Goal: Task Accomplishment & Management: Manage account settings

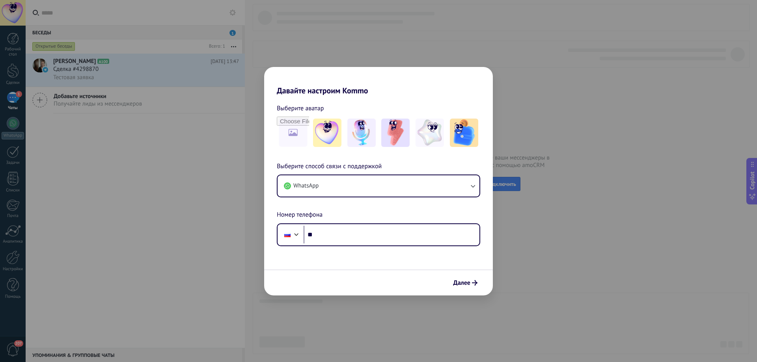
click at [204, 192] on div "Давайте настроим Kommo Выберите аватар Выберите способ связи с поддержкой Whats…" at bounding box center [378, 181] width 757 height 362
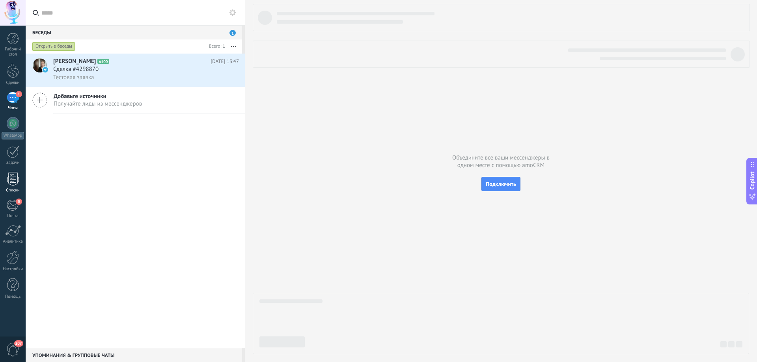
click at [11, 175] on div at bounding box center [13, 179] width 12 height 14
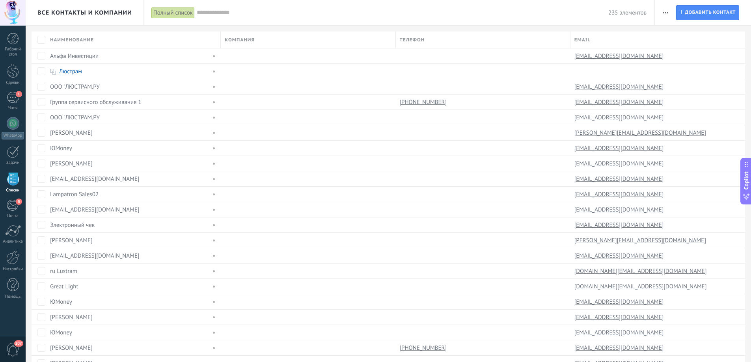
click at [229, 12] on input "text" at bounding box center [402, 13] width 411 height 8
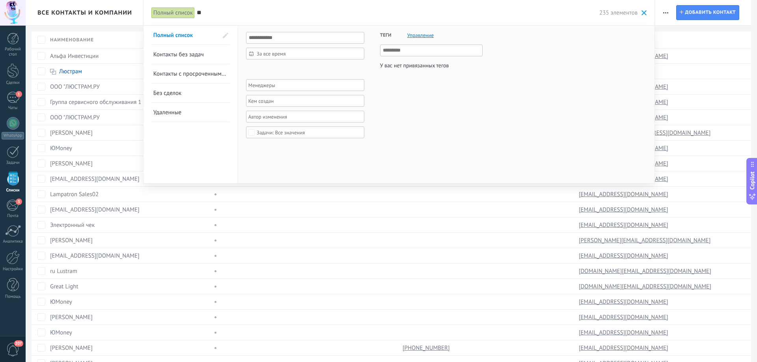
type input "*"
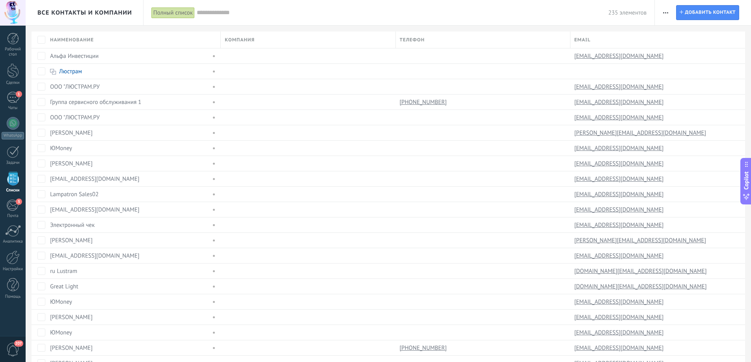
click at [231, 9] on input "text" at bounding box center [402, 13] width 411 height 8
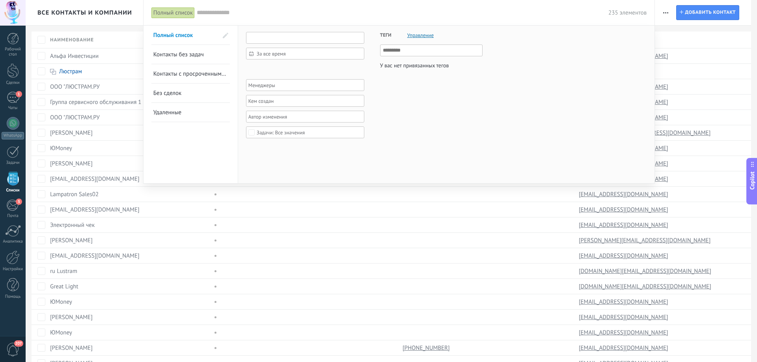
click at [269, 36] on input "text" at bounding box center [305, 38] width 118 height 12
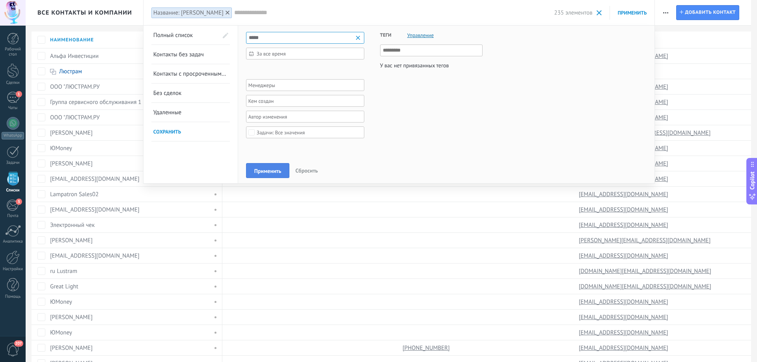
type input "*****"
click at [260, 171] on span "Применить" at bounding box center [267, 171] width 27 height 6
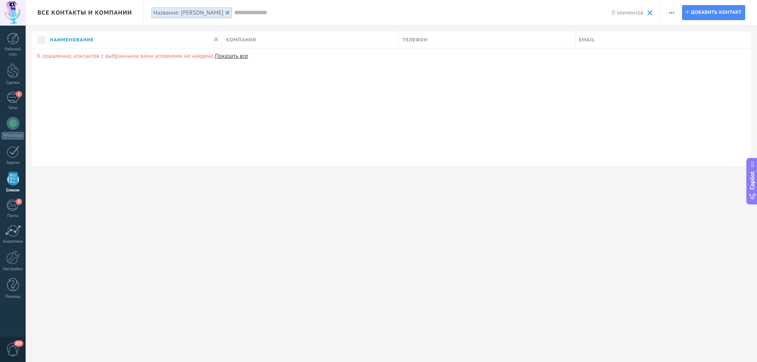
click at [234, 7] on div "0 элементов" at bounding box center [443, 12] width 419 height 25
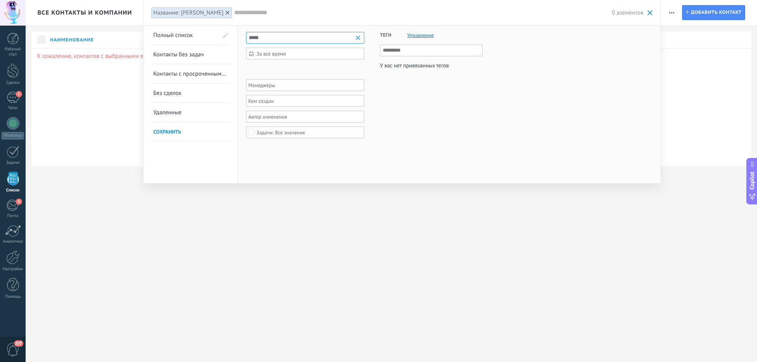
click at [276, 39] on input "*****" at bounding box center [305, 38] width 118 height 12
type input "**********"
click at [268, 170] on span "Применить" at bounding box center [267, 171] width 27 height 6
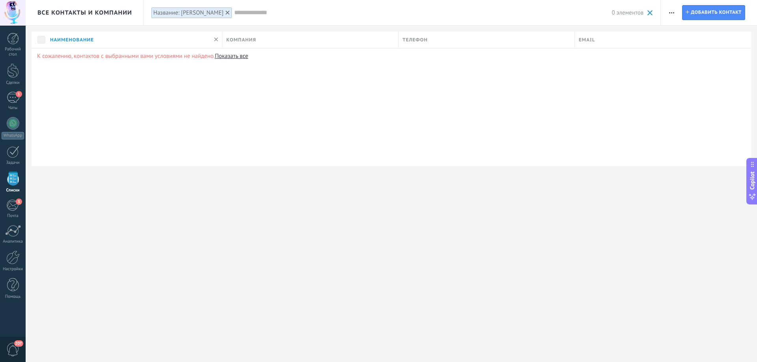
click at [202, 11] on div "Название: Исаев Андрей" at bounding box center [188, 12] width 70 height 7
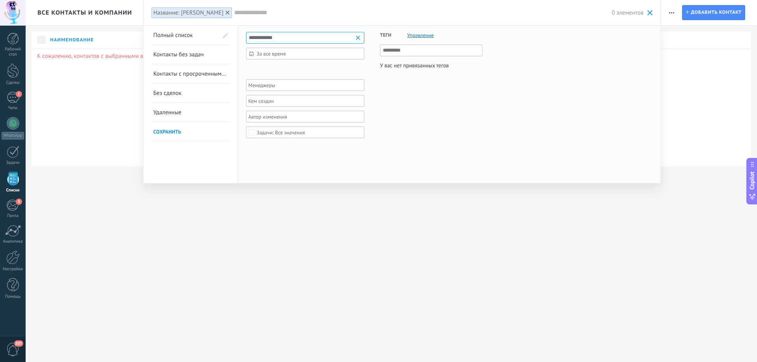
click at [284, 40] on input "**********" at bounding box center [305, 38] width 118 height 12
click at [284, 39] on input "**********" at bounding box center [305, 38] width 118 height 12
type input "*"
type input "**********"
click at [271, 167] on button "Применить" at bounding box center [267, 170] width 43 height 15
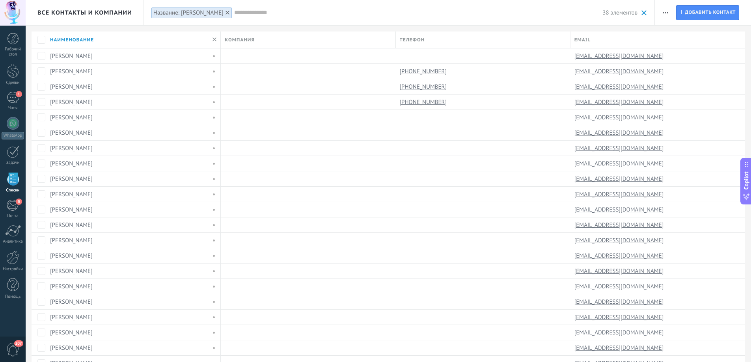
click at [92, 11] on span "Все контакты и компании" at bounding box center [84, 12] width 95 height 7
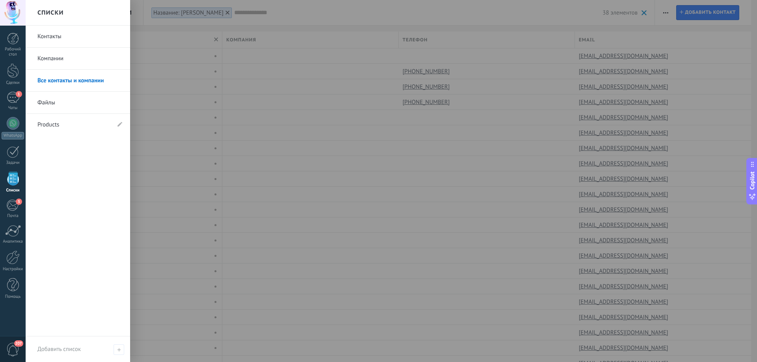
click at [55, 38] on link "Контакты" at bounding box center [79, 37] width 85 height 22
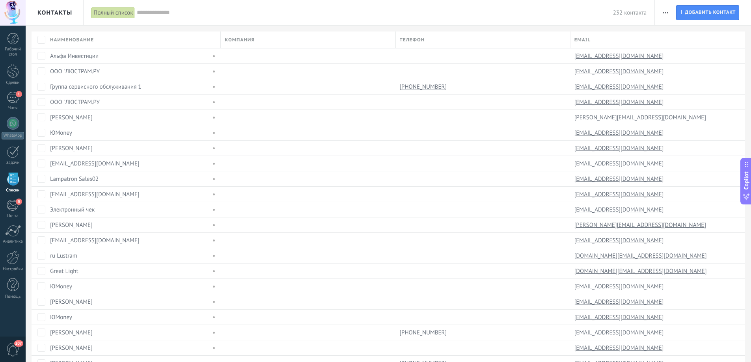
click at [171, 13] on input "text" at bounding box center [375, 13] width 476 height 8
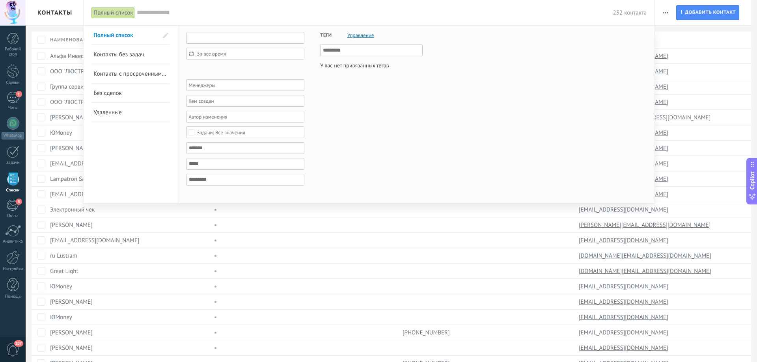
click at [216, 36] on input "text" at bounding box center [245, 38] width 118 height 12
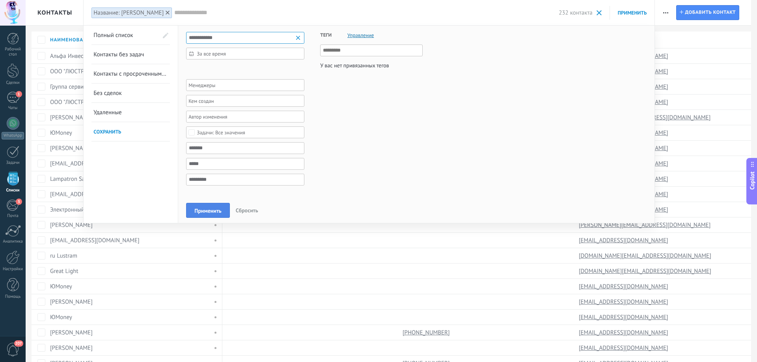
type input "**********"
click at [202, 205] on button "Применить" at bounding box center [207, 210] width 43 height 15
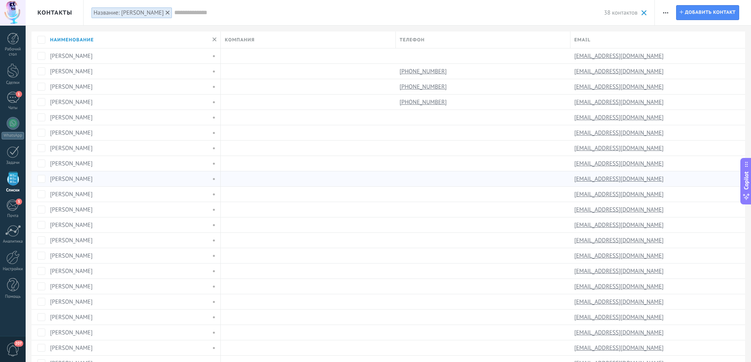
click at [81, 180] on link "Андрей Исаев" at bounding box center [71, 178] width 43 height 7
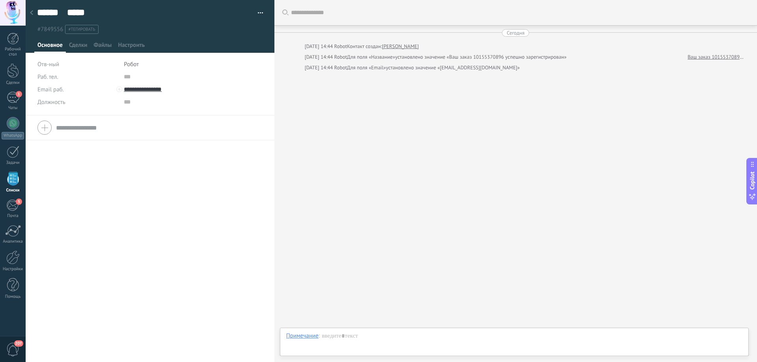
click at [138, 65] on span "Робот" at bounding box center [131, 64] width 15 height 7
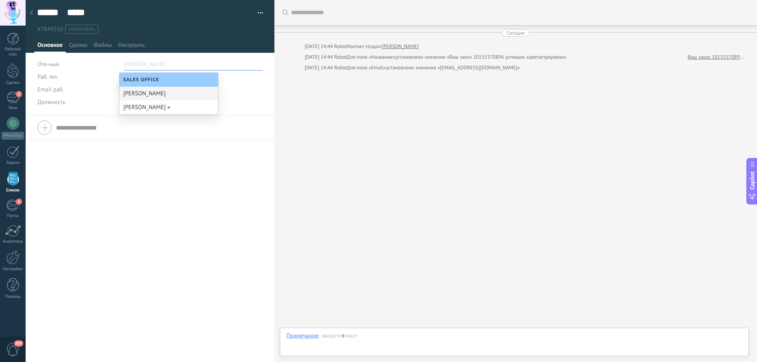
click at [308, 116] on div "Искать Загрузить еще Сегодня Сегодня 14:44 Robot Контакт создан: Андрей Исаев С…" at bounding box center [515, 181] width 482 height 362
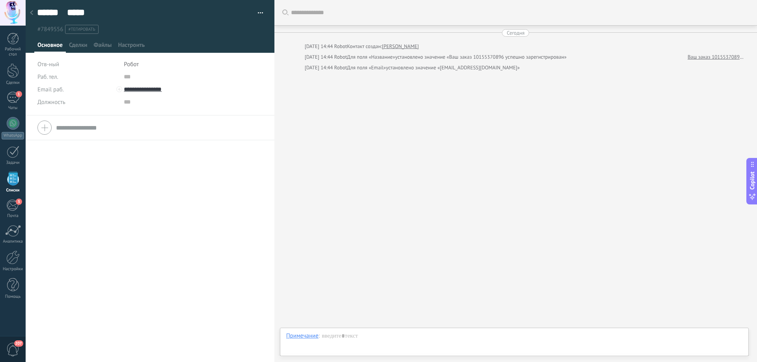
click at [32, 13] on use at bounding box center [31, 12] width 3 height 5
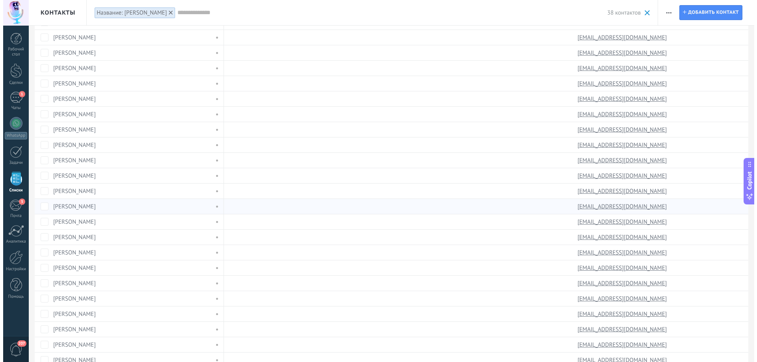
scroll to position [197, 0]
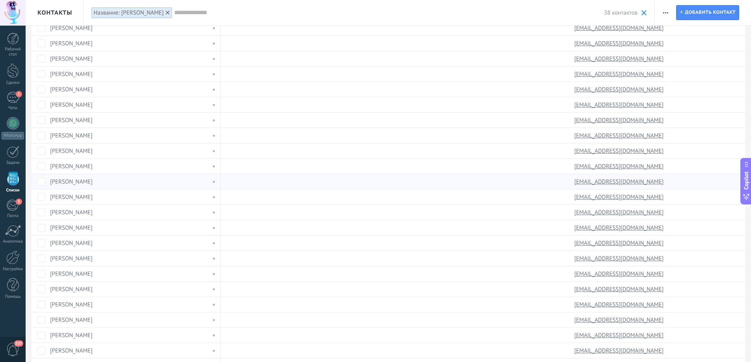
click at [74, 182] on link "Андрей Исаев" at bounding box center [71, 181] width 43 height 7
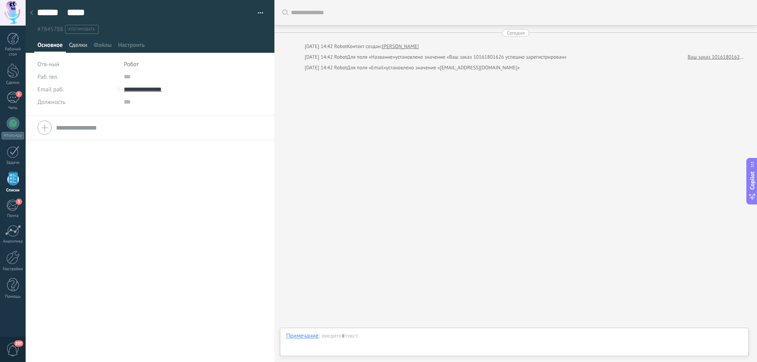
click at [78, 44] on span "Сделки" at bounding box center [78, 46] width 18 height 11
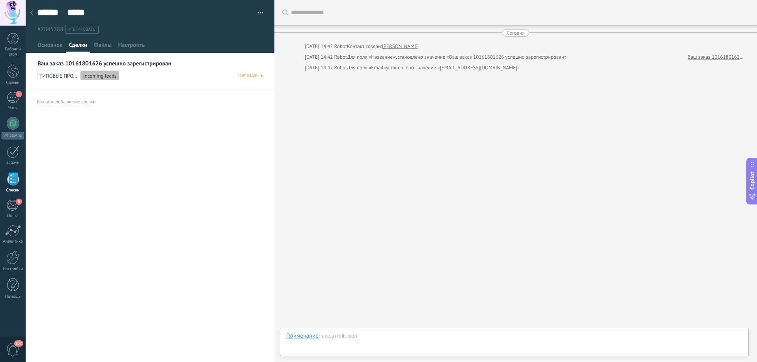
click at [108, 78] on span "Incoming leads" at bounding box center [99, 76] width 33 height 7
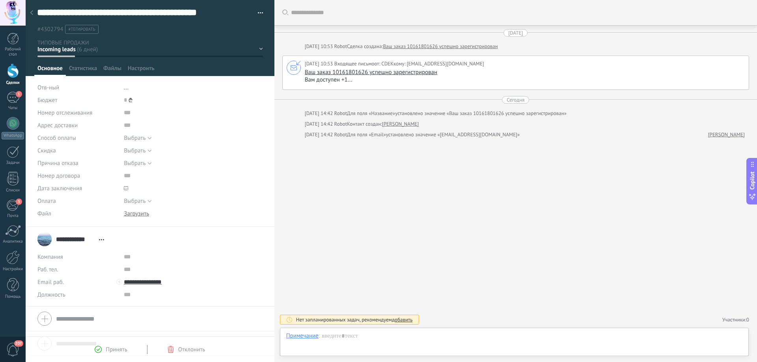
scroll to position [12, 0]
click at [32, 13] on icon at bounding box center [31, 12] width 3 height 5
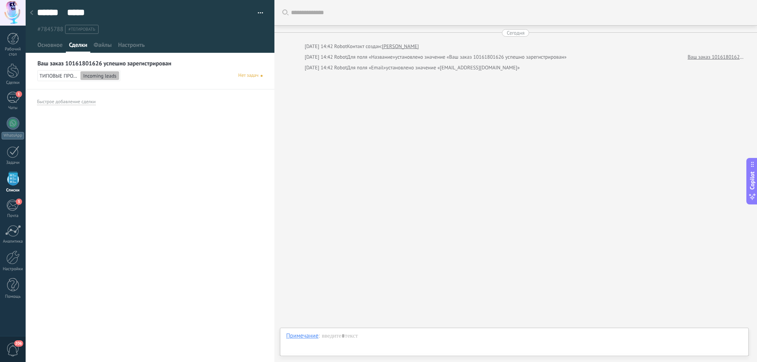
click at [32, 12] on use at bounding box center [31, 12] width 3 height 5
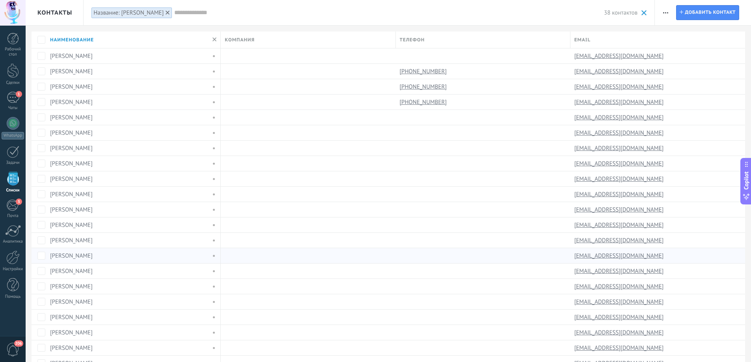
click at [91, 255] on div "Андрей Исаев" at bounding box center [128, 255] width 157 height 7
click at [80, 257] on link "Андрей Исаев" at bounding box center [71, 255] width 43 height 7
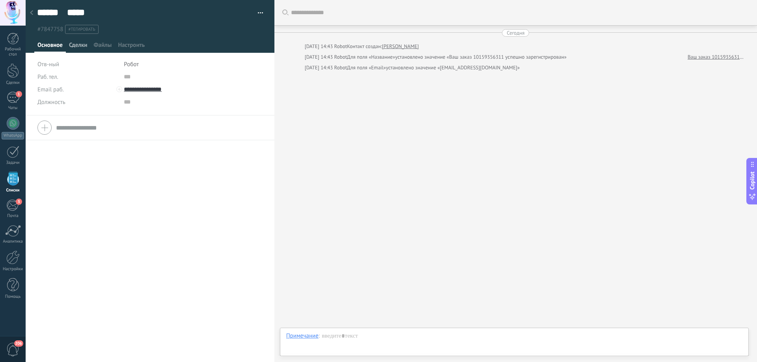
click at [78, 44] on span "Сделки" at bounding box center [78, 46] width 18 height 11
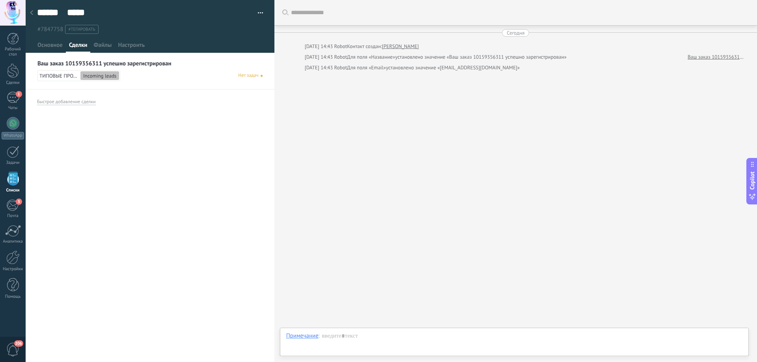
click at [95, 76] on span "Incoming leads" at bounding box center [99, 76] width 33 height 7
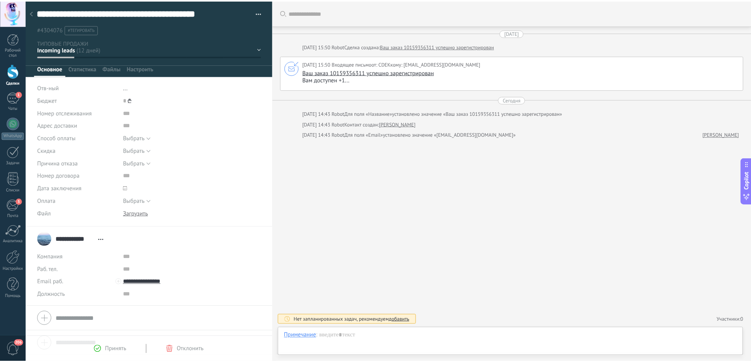
scroll to position [12, 0]
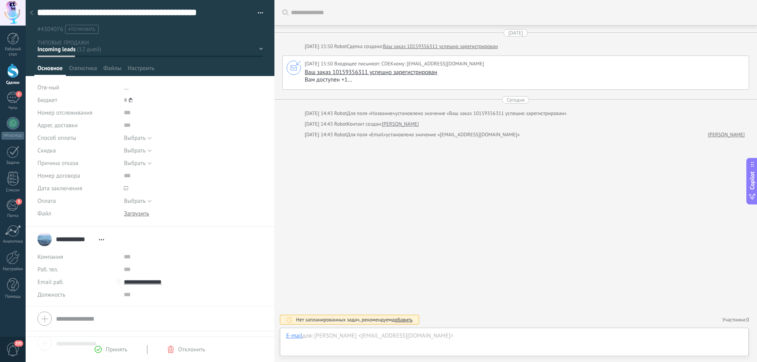
click at [32, 11] on use at bounding box center [31, 12] width 3 height 5
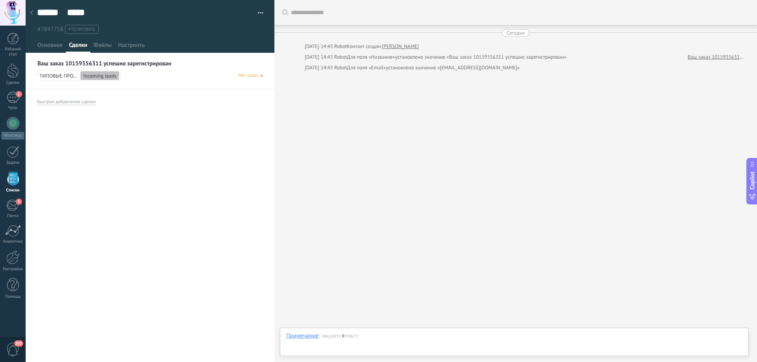
click at [33, 13] on icon at bounding box center [31, 12] width 3 height 5
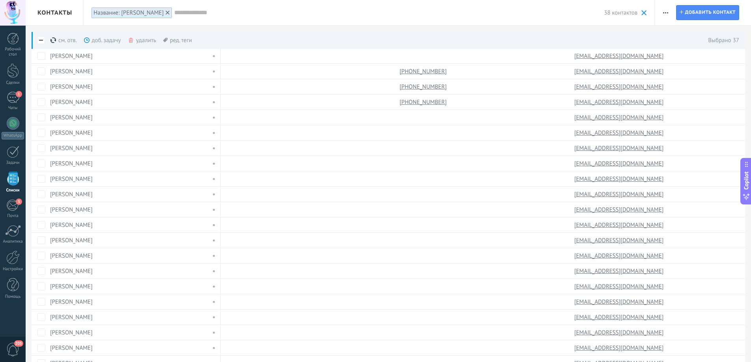
click at [144, 41] on div "удалить еще" at bounding box center [156, 40] width 56 height 17
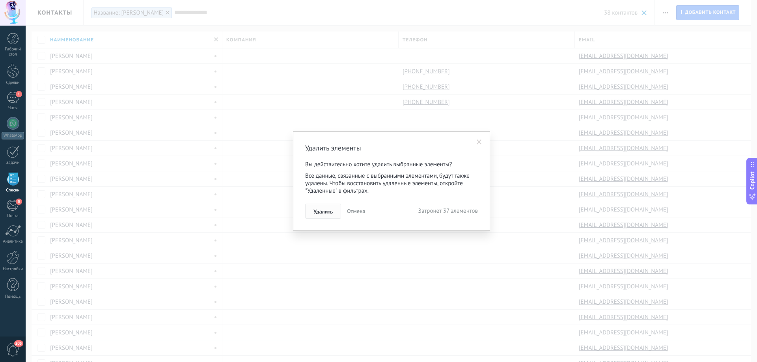
click at [324, 212] on span "Удалить" at bounding box center [322, 212] width 19 height 6
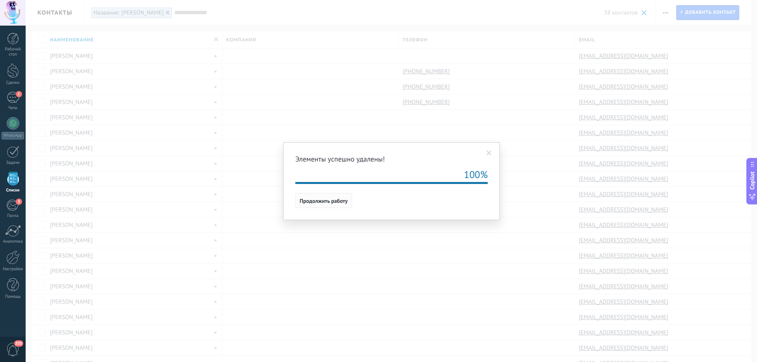
click at [319, 201] on span "Продолжить работу" at bounding box center [324, 201] width 48 height 6
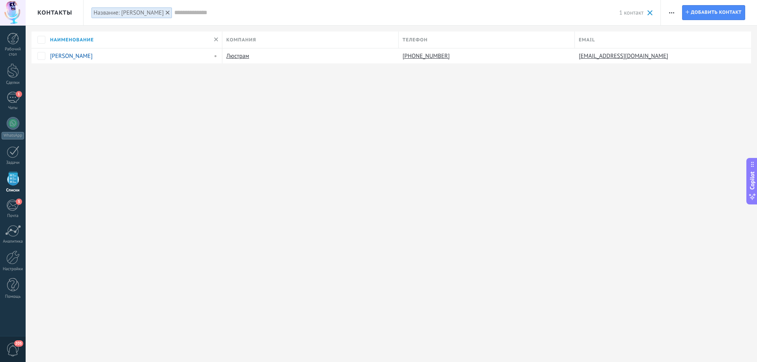
click at [166, 11] on icon at bounding box center [168, 13] width 4 height 4
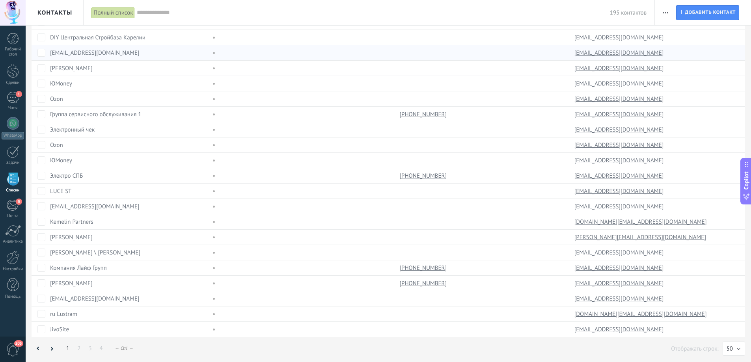
scroll to position [480, 0]
click at [103, 348] on link "4" at bounding box center [101, 347] width 11 height 15
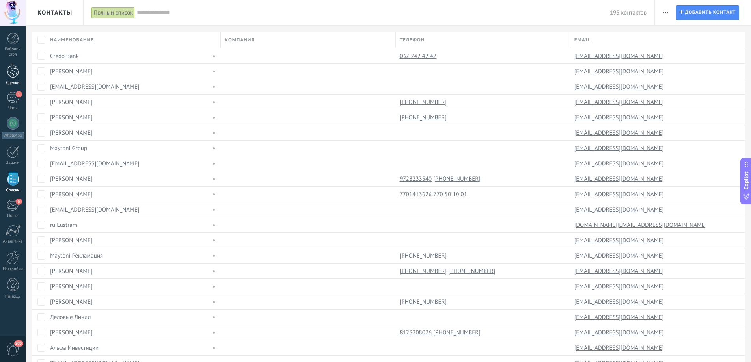
click at [12, 69] on div at bounding box center [13, 70] width 12 height 15
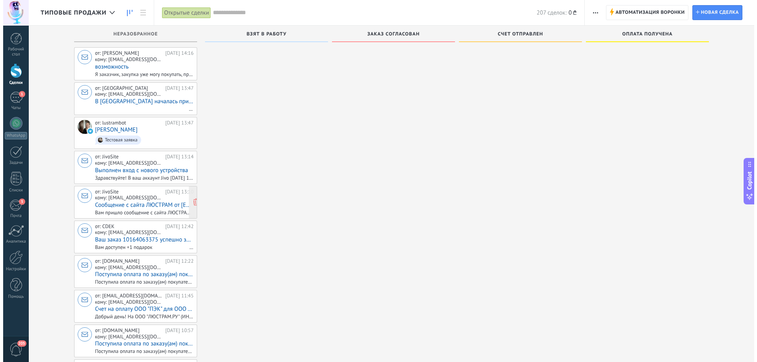
scroll to position [79, 0]
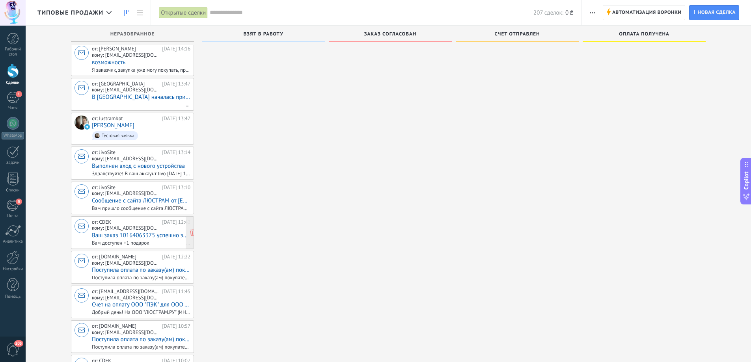
click at [131, 225] on span "кому: info@lustram.ru" at bounding box center [125, 228] width 67 height 6
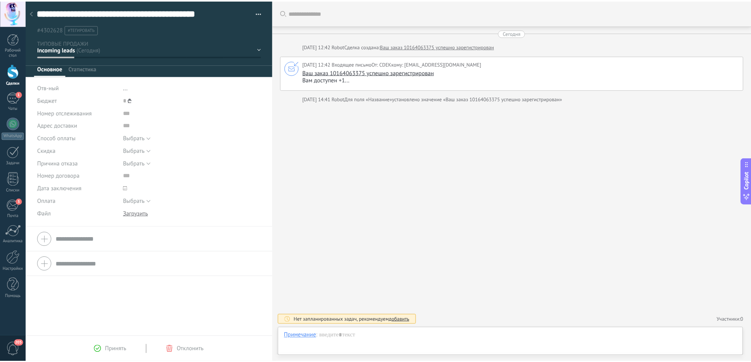
scroll to position [12, 0]
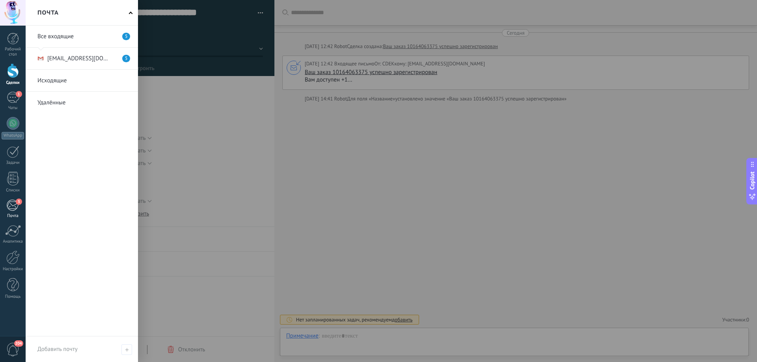
click at [11, 208] on div "5" at bounding box center [12, 205] width 13 height 12
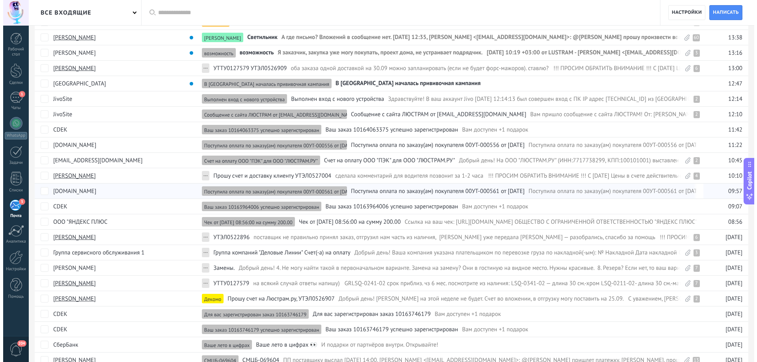
scroll to position [79, 0]
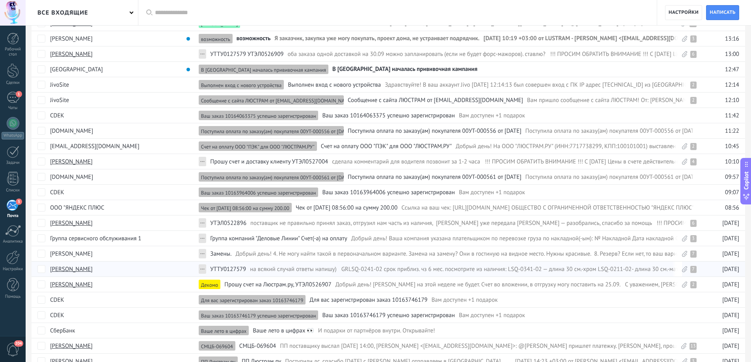
click at [100, 270] on div "Анна Андреева" at bounding box center [118, 269] width 145 height 15
click at [80, 271] on link "Анна Андреева" at bounding box center [71, 269] width 43 height 7
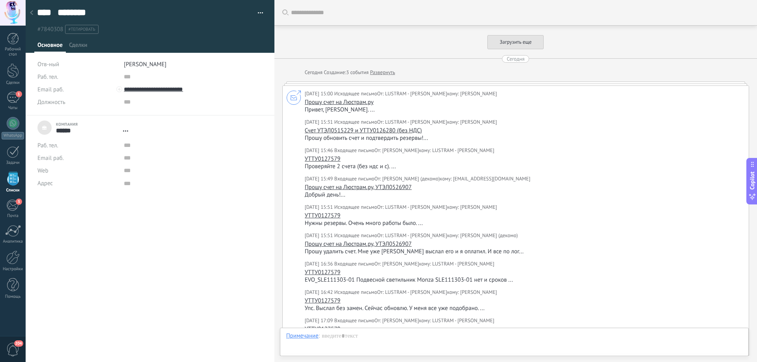
type textarea "***"
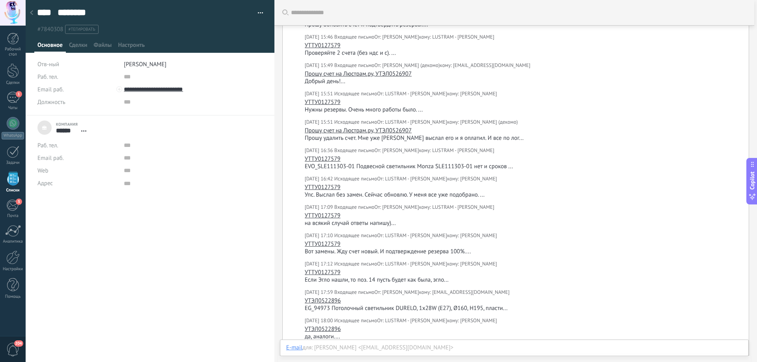
scroll to position [45, 0]
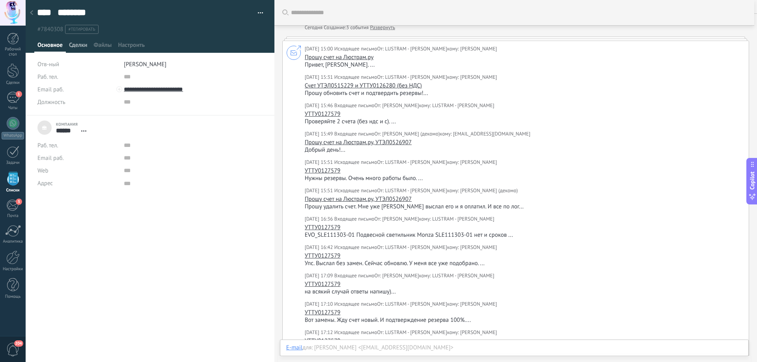
click at [79, 44] on span "Сделки" at bounding box center [78, 46] width 18 height 11
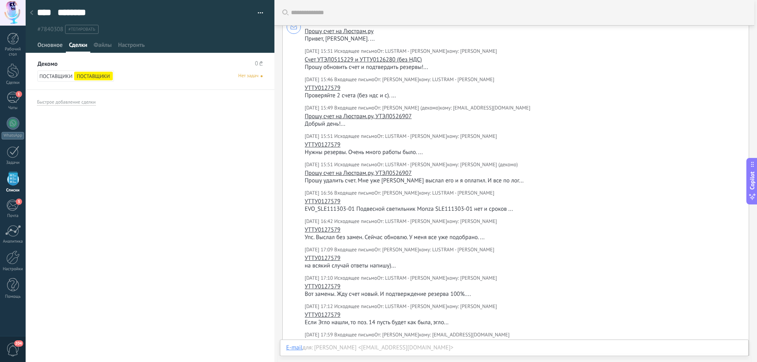
click at [54, 43] on span "Основное" at bounding box center [49, 46] width 25 height 11
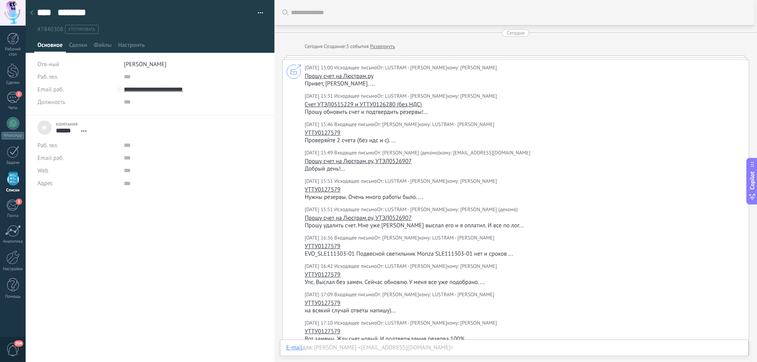
click at [32, 13] on icon at bounding box center [31, 12] width 3 height 5
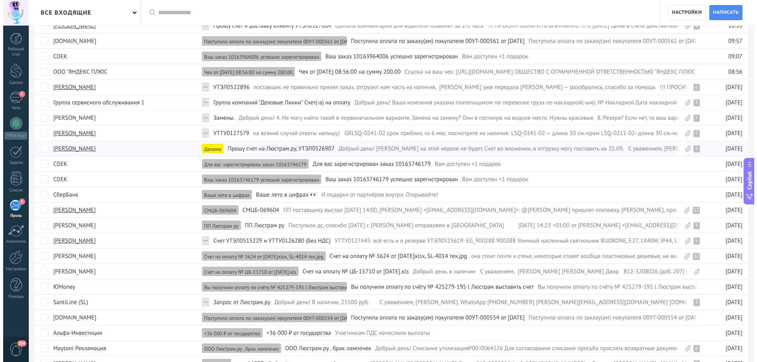
scroll to position [236, 0]
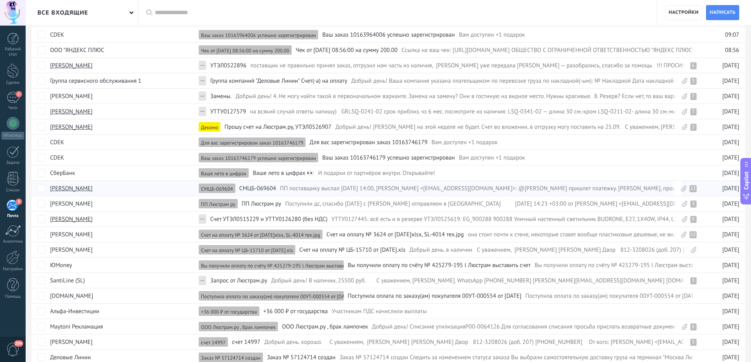
click at [82, 188] on link "Андрей Исаев" at bounding box center [71, 188] width 43 height 7
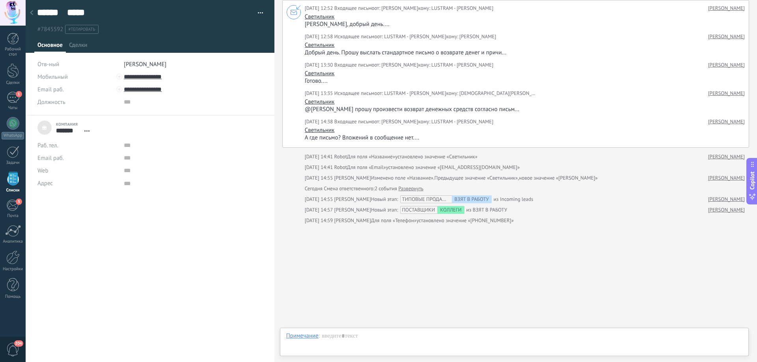
scroll to position [8, 0]
click at [32, 13] on icon at bounding box center [31, 12] width 3 height 5
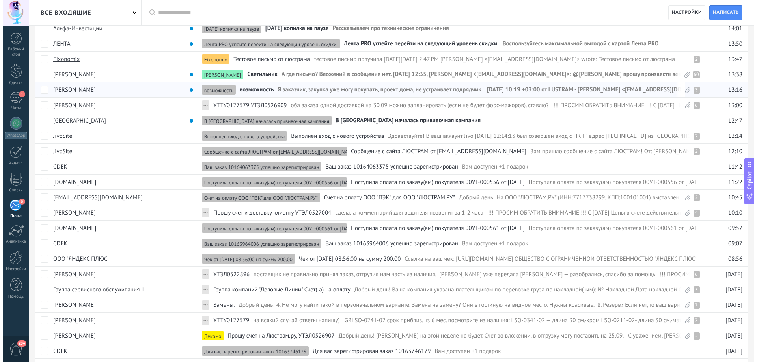
scroll to position [118, 0]
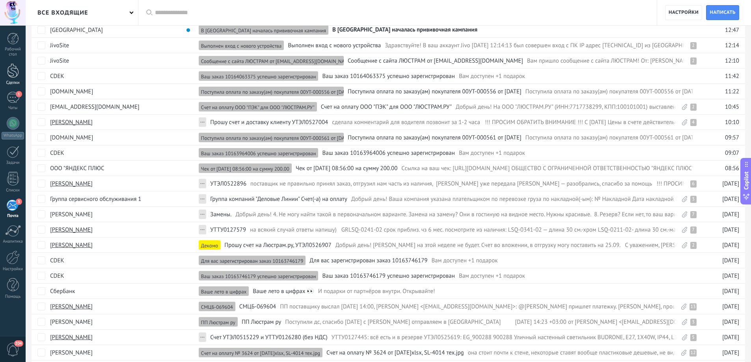
click at [14, 71] on div at bounding box center [13, 70] width 12 height 15
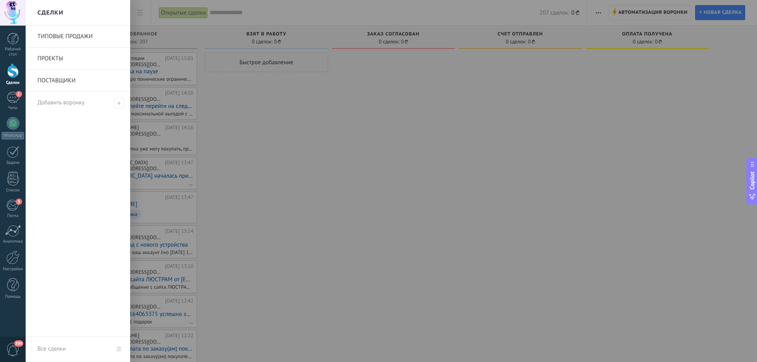
click at [67, 76] on link "ПОСТАВЩИКИ" at bounding box center [79, 81] width 85 height 22
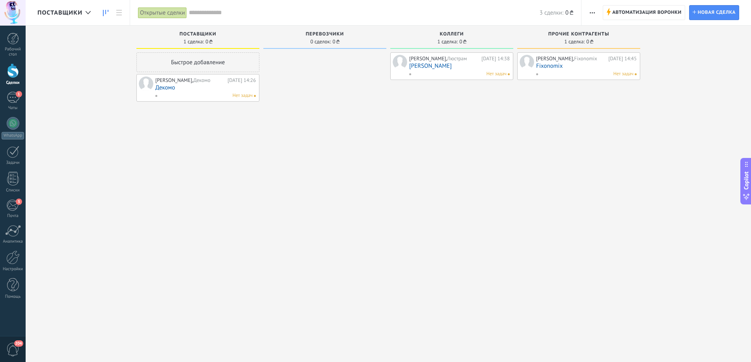
click at [175, 87] on link "Декомо" at bounding box center [205, 87] width 100 height 7
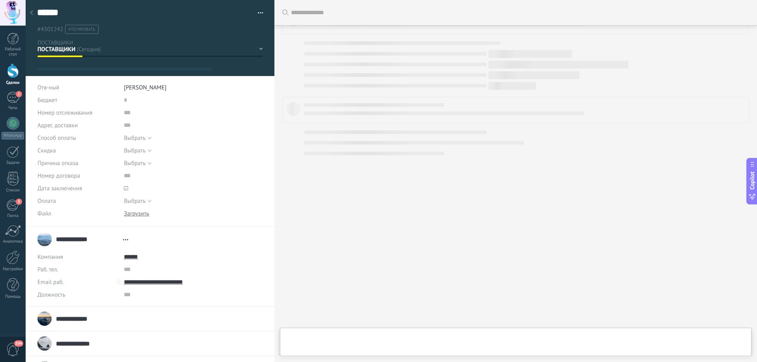
type textarea "***"
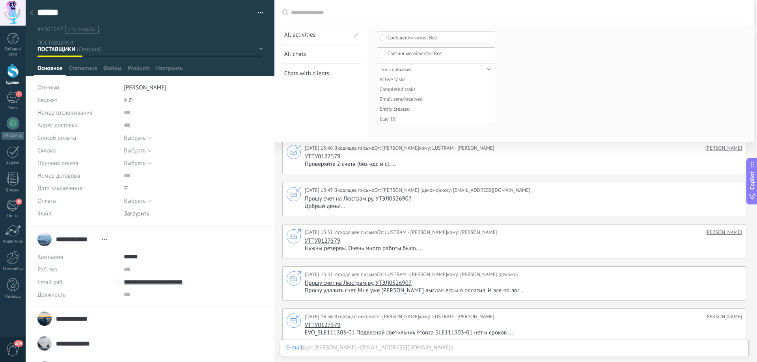
click at [311, 12] on input "text" at bounding box center [518, 13] width 455 height 8
click at [307, 50] on link "All сhats" at bounding box center [316, 54] width 65 height 19
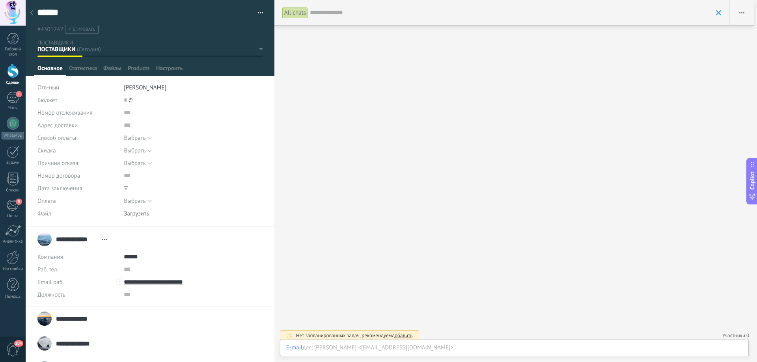
click at [335, 9] on input "text" at bounding box center [511, 13] width 402 height 8
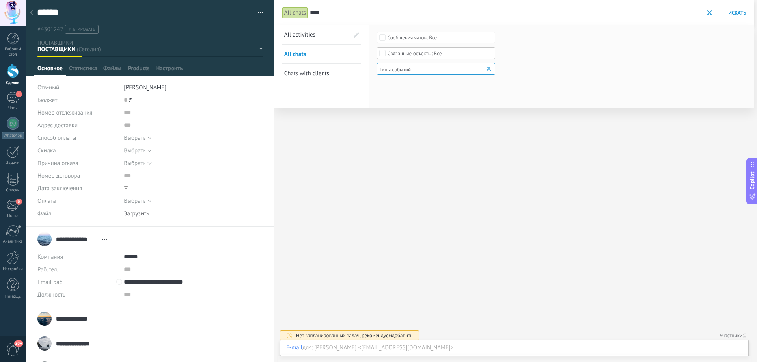
type input "****"
click at [338, 14] on input "****" at bounding box center [486, 13] width 353 height 8
click at [745, 14] on span at bounding box center [743, 12] width 5 height 5
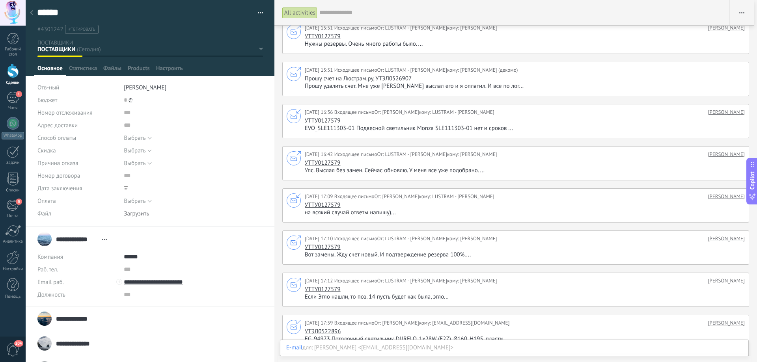
scroll to position [152, 0]
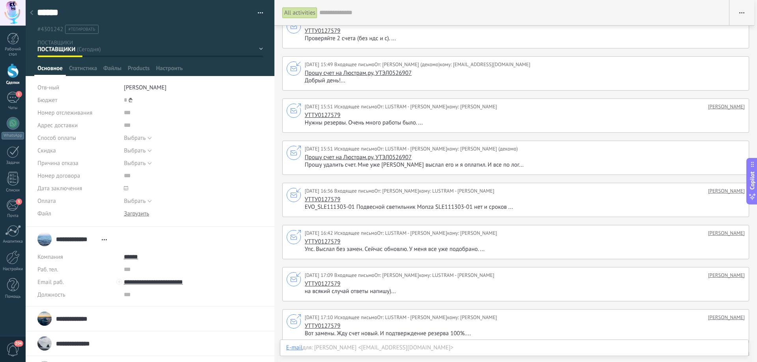
click at [304, 12] on div "All activities" at bounding box center [299, 12] width 35 height 11
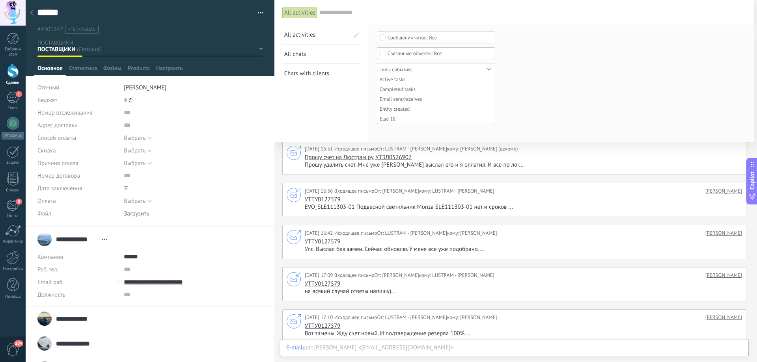
click at [328, 12] on input "text" at bounding box center [532, 13] width 427 height 8
click at [303, 71] on span "Chats with clients" at bounding box center [306, 73] width 45 height 7
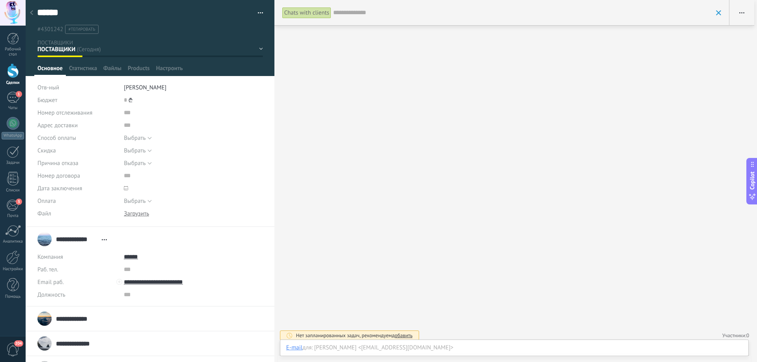
scroll to position [0, 0]
click at [350, 12] on input "text" at bounding box center [522, 13] width 379 height 8
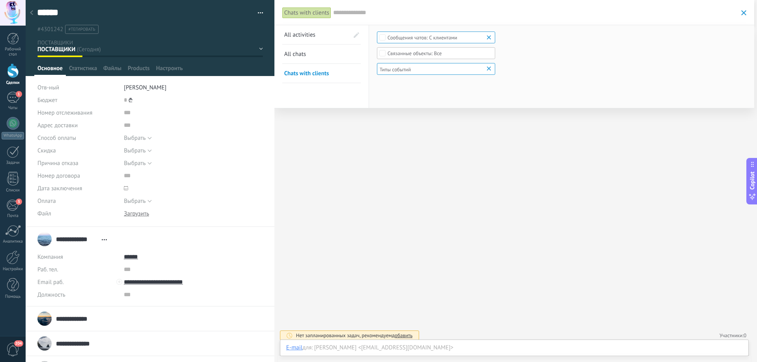
click at [401, 67] on div "Типы событий" at bounding box center [395, 70] width 31 height 6
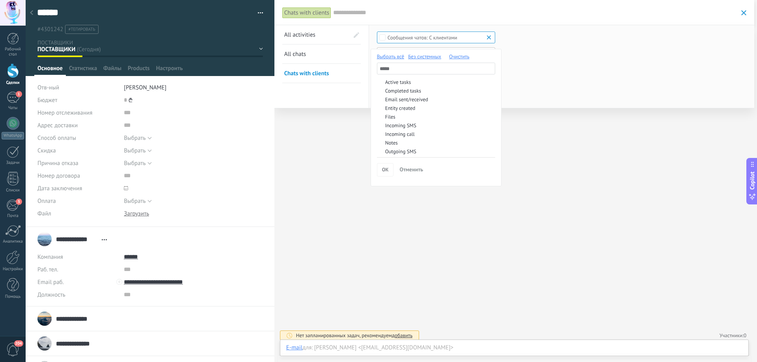
click at [352, 16] on div at bounding box center [378, 181] width 757 height 362
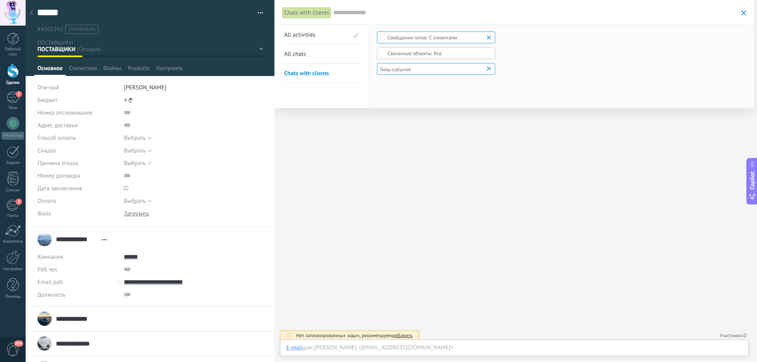
click at [352, 13] on input "text" at bounding box center [535, 13] width 404 height 8
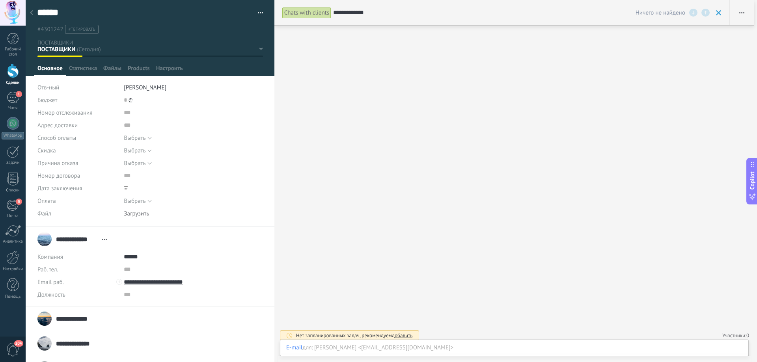
click at [694, 15] on span at bounding box center [693, 13] width 8 height 8
click at [379, 15] on input "**********" at bounding box center [485, 13] width 305 height 8
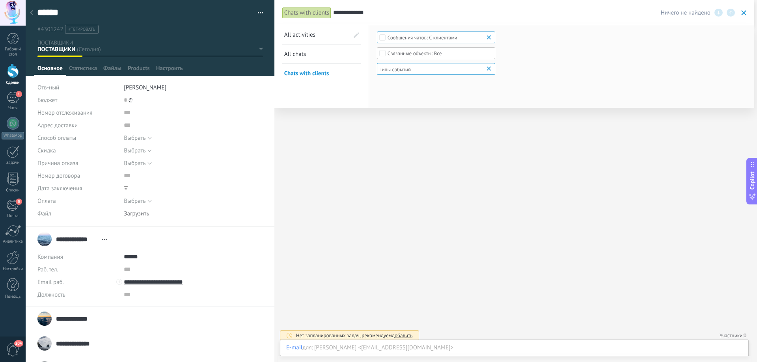
click at [379, 15] on input "**********" at bounding box center [498, 13] width 330 height 8
type input "****"
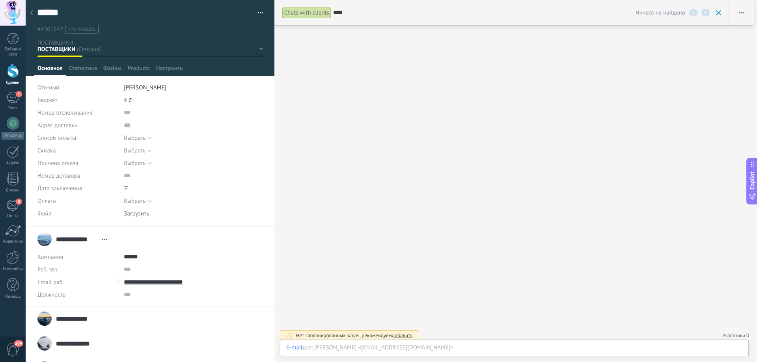
drag, startPoint x: 89, startPoint y: 319, endPoint x: 61, endPoint y: 319, distance: 28.4
click at [61, 319] on div "**********" at bounding box center [149, 319] width 225 height 20
type textarea "***"
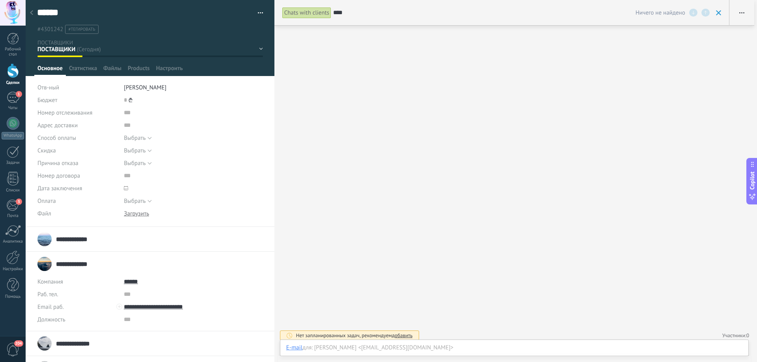
drag, startPoint x: 95, startPoint y: 264, endPoint x: 57, endPoint y: 262, distance: 38.6
click at [57, 262] on input "**********" at bounding box center [76, 264] width 41 height 8
click at [355, 13] on input "****" at bounding box center [485, 13] width 305 height 8
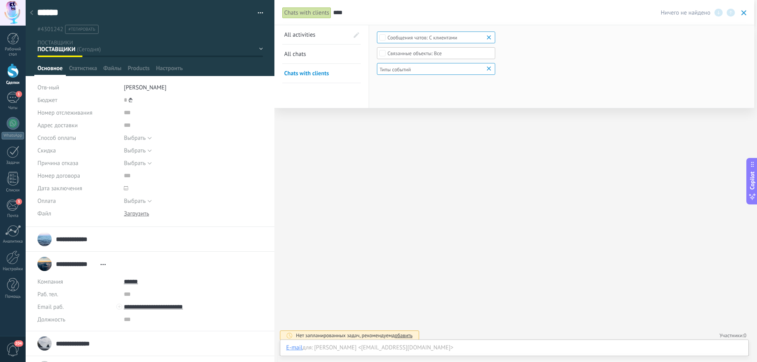
paste input "*********"
type input "**********"
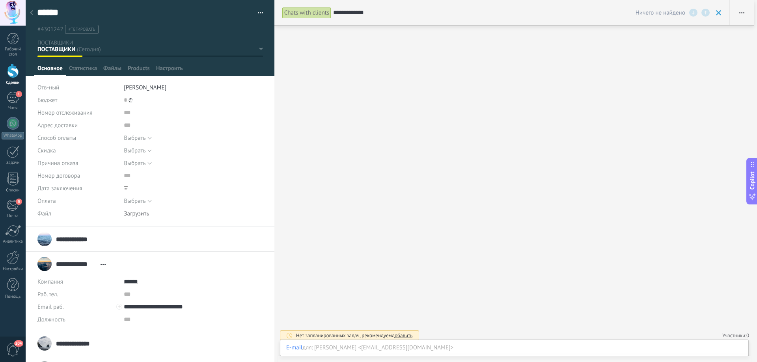
click at [373, 15] on input "**********" at bounding box center [485, 13] width 305 height 8
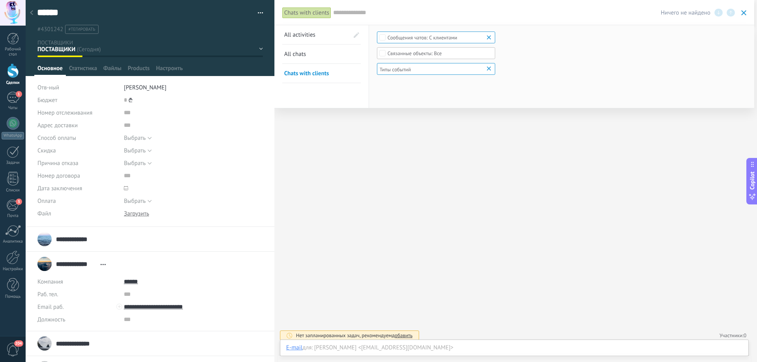
click at [745, 13] on span at bounding box center [743, 12] width 5 height 5
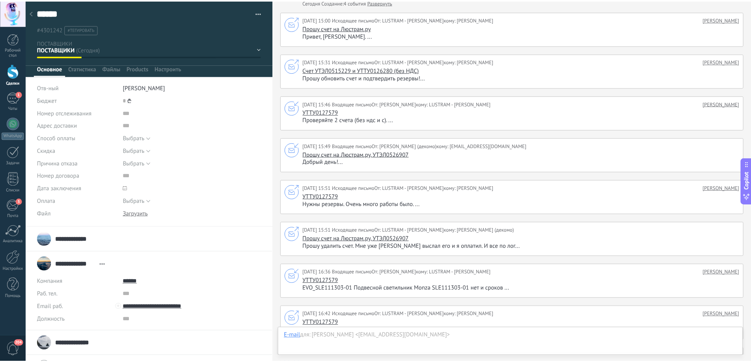
scroll to position [0, 0]
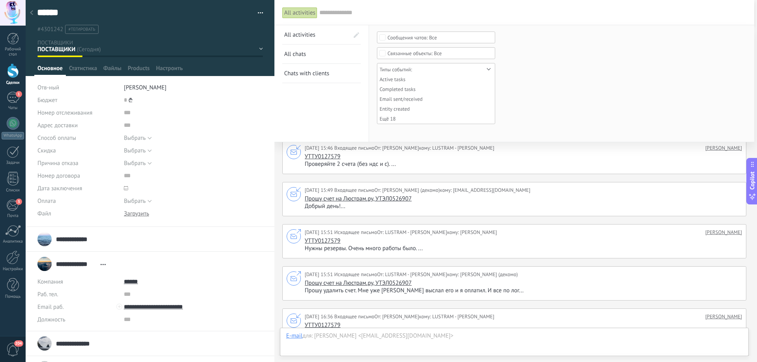
click at [353, 10] on input "text" at bounding box center [532, 13] width 427 height 8
click at [300, 53] on span "All сhats" at bounding box center [295, 53] width 22 height 7
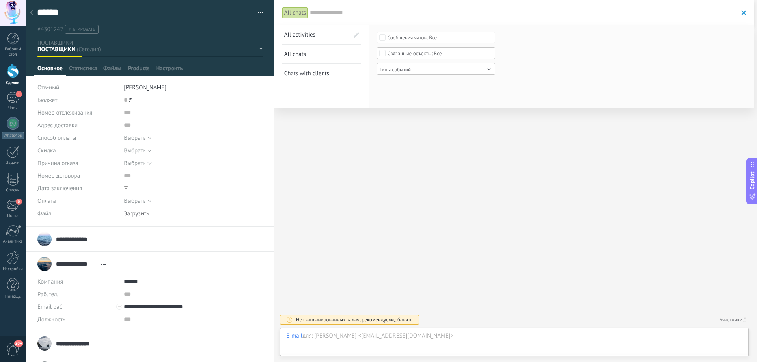
click at [352, 11] on input "text" at bounding box center [523, 13] width 427 height 8
type input "**********"
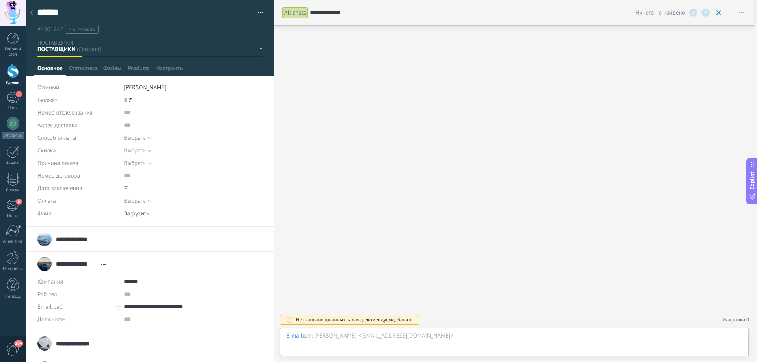
click at [741, 15] on span "button" at bounding box center [741, 12] width 5 height 15
click at [12, 177] on div at bounding box center [13, 179] width 12 height 14
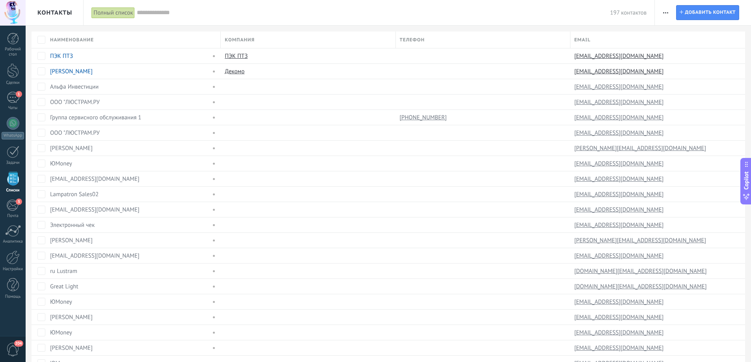
click at [666, 12] on use "button" at bounding box center [665, 12] width 5 height 1
click at [685, 123] on span "Поиск дублей" at bounding box center [687, 128] width 35 height 16
click at [666, 10] on span "button" at bounding box center [665, 12] width 5 height 15
click at [681, 128] on span "Поиск дублей" at bounding box center [687, 128] width 35 height 16
click at [82, 270] on div "ru Lustram" at bounding box center [128, 271] width 157 height 7
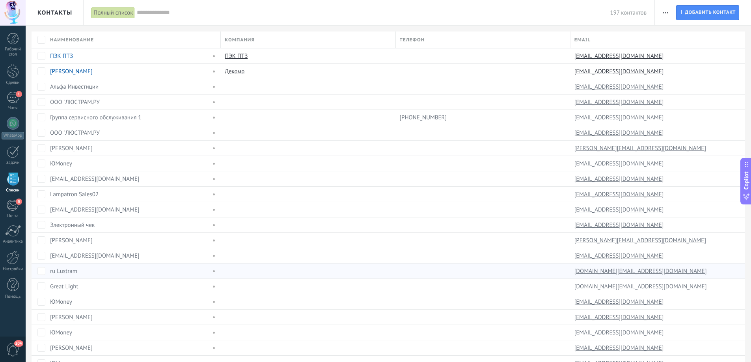
click at [82, 270] on div "ru Lustram" at bounding box center [128, 271] width 157 height 7
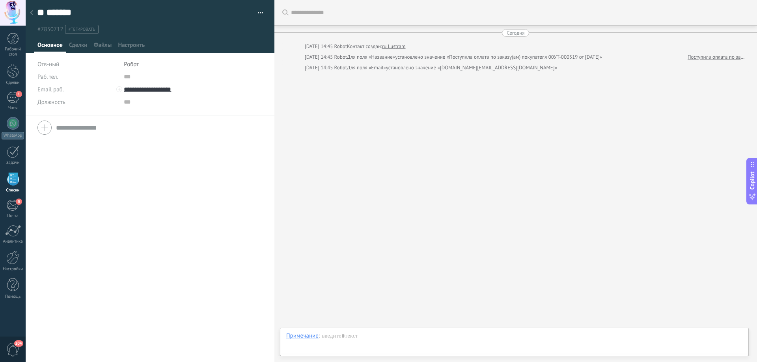
drag, startPoint x: 75, startPoint y: 13, endPoint x: 48, endPoint y: 11, distance: 27.2
click at [49, 11] on div "** ru ******* Lustram" at bounding box center [144, 13] width 215 height 12
click at [43, 13] on input "**" at bounding box center [40, 13] width 7 height 12
click at [76, 11] on div "** ru ******* Lustram" at bounding box center [144, 13] width 215 height 12
click at [77, 12] on div "** ru ******* Lustram" at bounding box center [144, 13] width 215 height 12
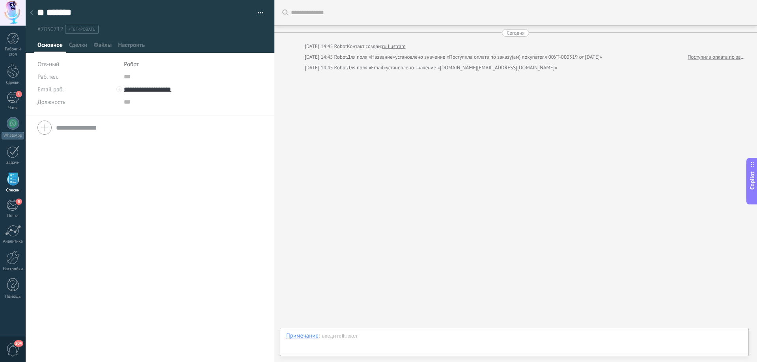
click at [77, 12] on div "** ru ******* Lustram" at bounding box center [144, 13] width 215 height 12
drag, startPoint x: 76, startPoint y: 12, endPoint x: 40, endPoint y: 11, distance: 36.3
click at [41, 12] on div "** ru ******* Lustram" at bounding box center [144, 13] width 215 height 12
click at [40, 11] on input "**" at bounding box center [40, 13] width 7 height 12
click at [31, 12] on icon at bounding box center [31, 12] width 3 height 5
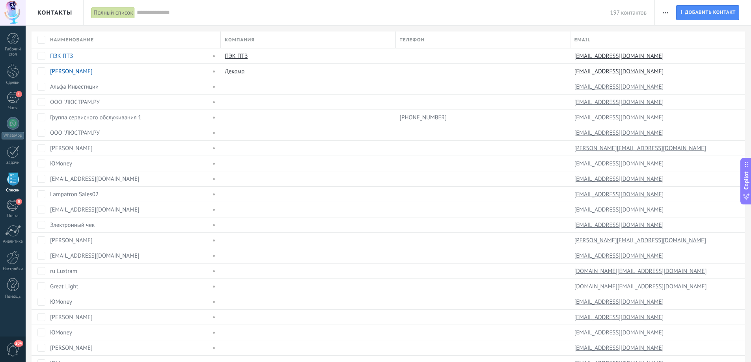
click at [166, 13] on input "text" at bounding box center [373, 13] width 473 height 8
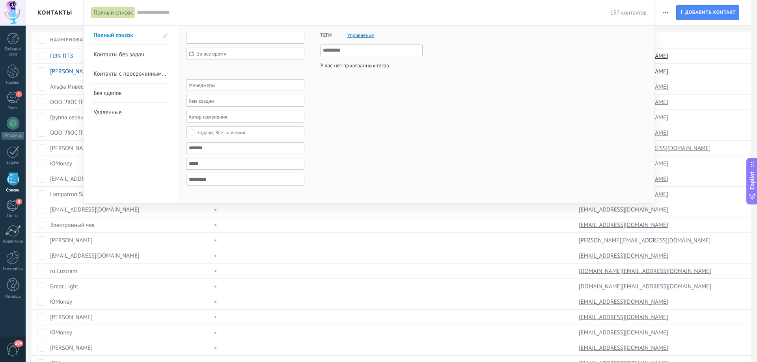
click at [211, 37] on input "text" at bounding box center [245, 38] width 118 height 12
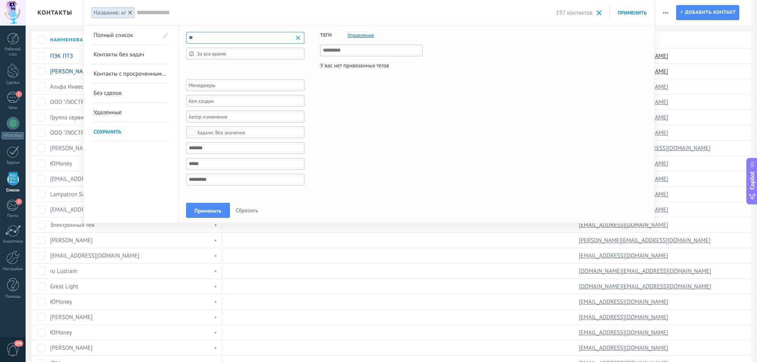
type input "*"
type input "**********"
click at [215, 208] on span "Применить" at bounding box center [207, 211] width 27 height 6
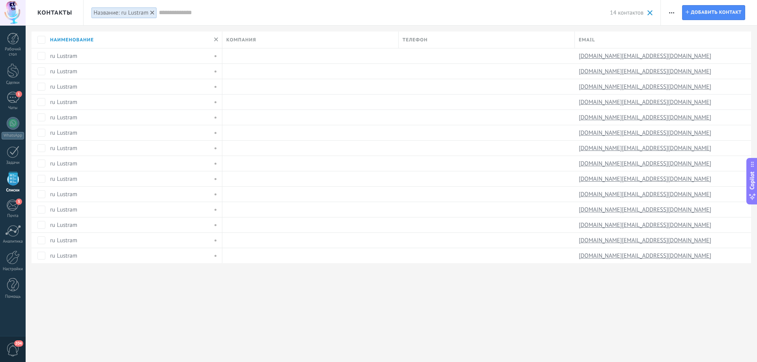
click at [670, 12] on icon "button" at bounding box center [671, 12] width 5 height 1
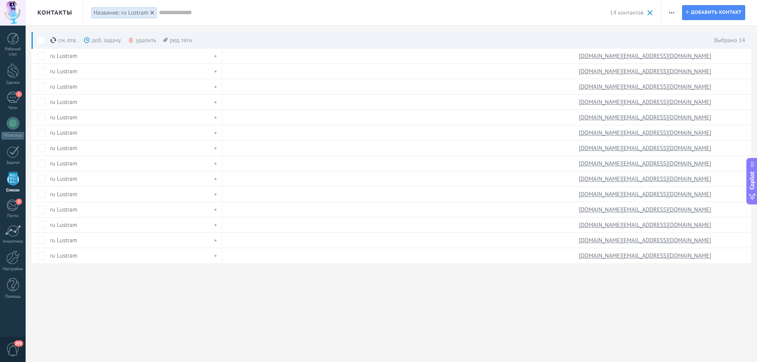
click at [672, 8] on span "button" at bounding box center [671, 12] width 5 height 15
click at [692, 123] on span "Поиск дублей" at bounding box center [692, 128] width 35 height 16
click at [675, 10] on button "button" at bounding box center [671, 12] width 11 height 15
click at [687, 126] on span "Поиск дублей" at bounding box center [692, 128] width 35 height 16
click at [39, 38] on span at bounding box center [41, 40] width 8 height 8
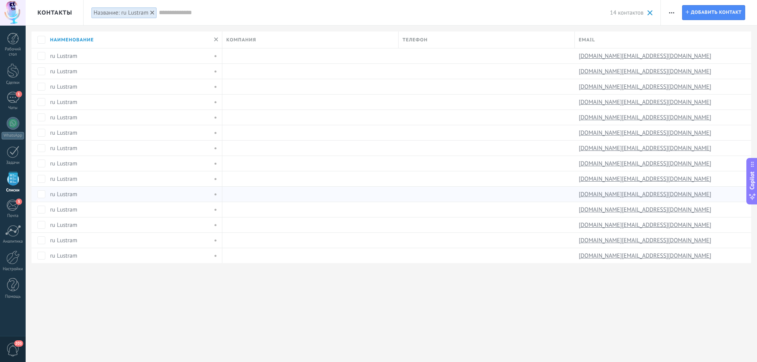
click at [72, 195] on link "ru Lustram" at bounding box center [63, 194] width 27 height 7
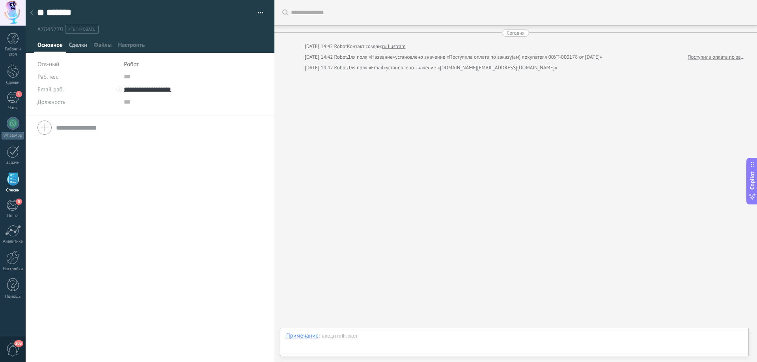
click at [77, 43] on span "Сделки" at bounding box center [78, 46] width 18 height 11
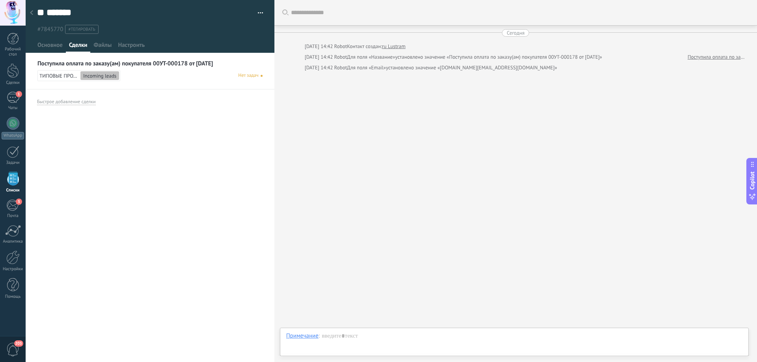
click at [31, 13] on use at bounding box center [31, 12] width 3 height 5
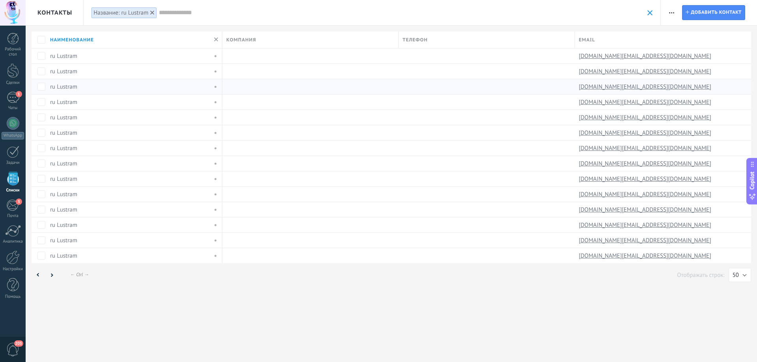
click at [71, 87] on link "ru Lustram" at bounding box center [63, 86] width 27 height 7
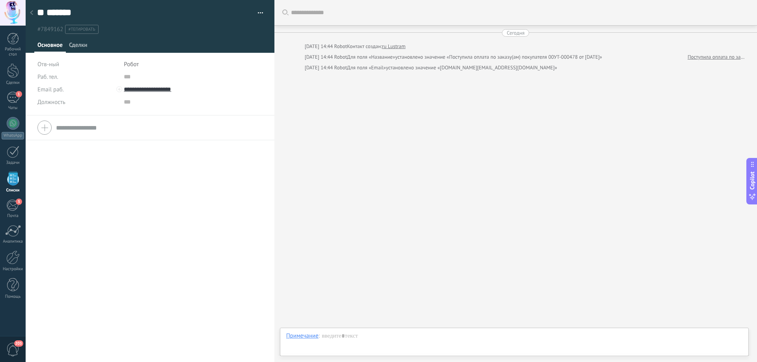
click at [73, 46] on span "Сделки" at bounding box center [78, 46] width 18 height 11
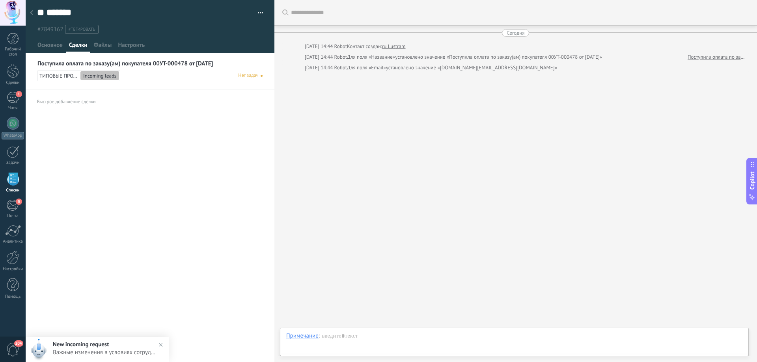
click at [30, 11] on icon at bounding box center [31, 12] width 3 height 5
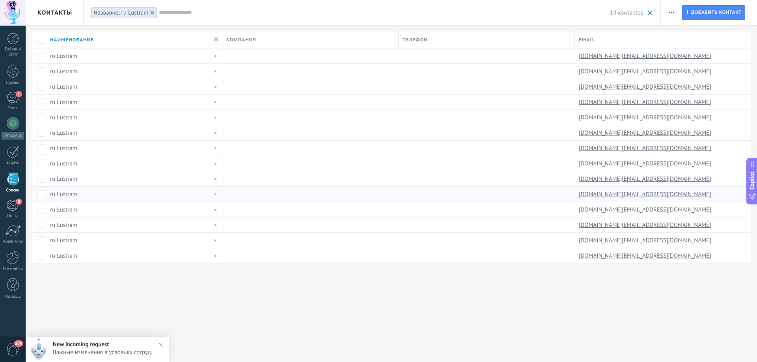
click at [68, 193] on link "ru Lustram" at bounding box center [63, 194] width 27 height 7
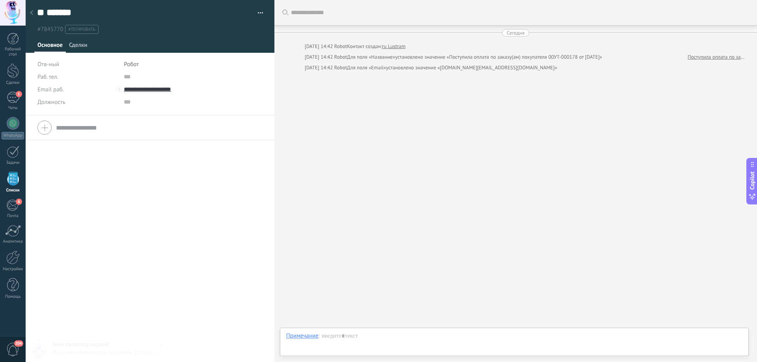
click at [78, 49] on span "Сделки" at bounding box center [78, 46] width 18 height 11
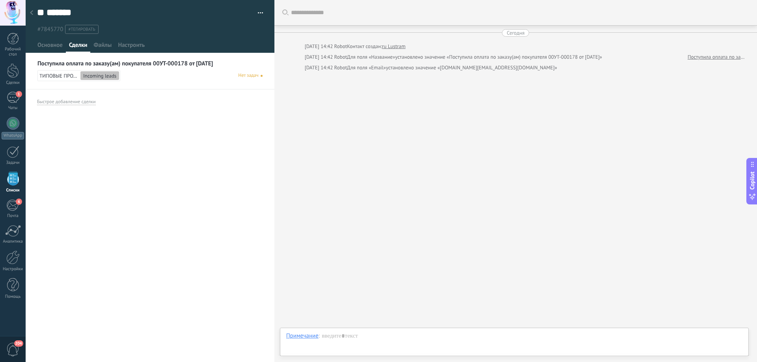
click at [33, 14] on div at bounding box center [31, 13] width 11 height 15
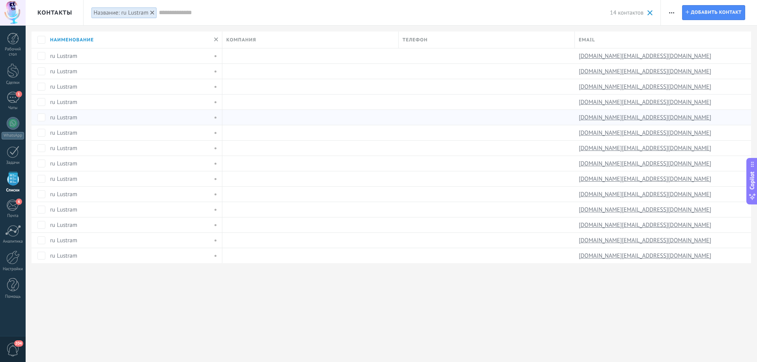
click at [73, 119] on link "ru Lustram" at bounding box center [63, 117] width 27 height 7
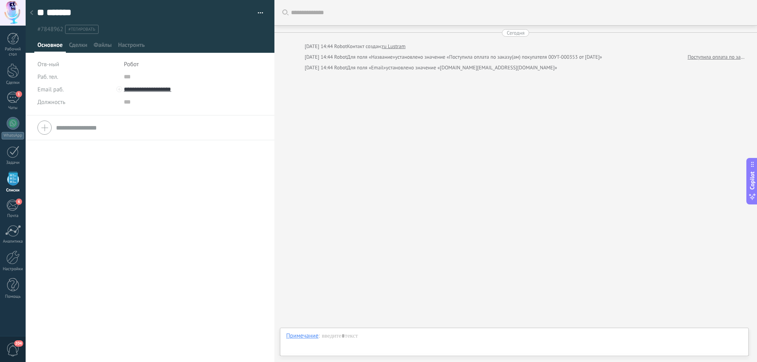
click at [31, 11] on icon at bounding box center [31, 12] width 3 height 5
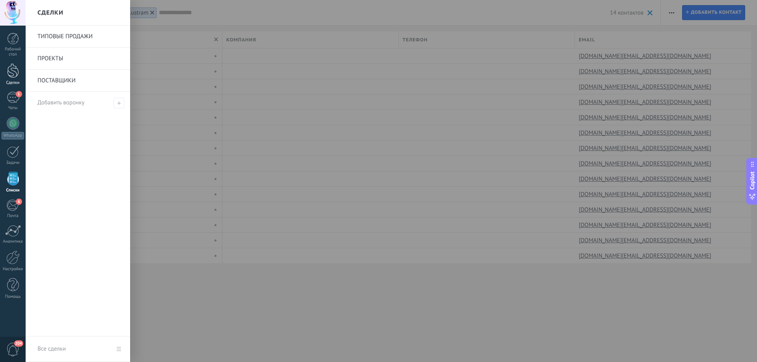
click at [14, 70] on div at bounding box center [13, 70] width 12 height 15
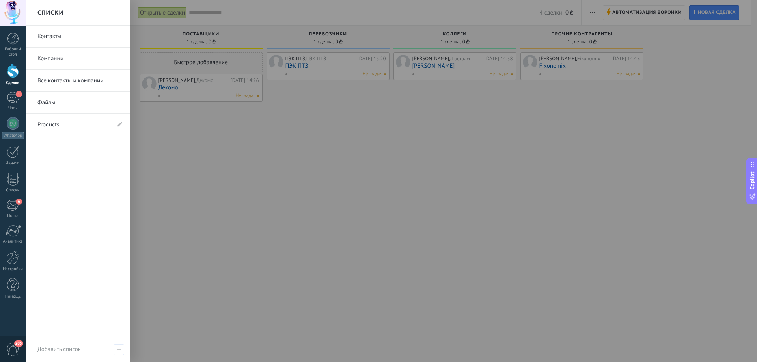
click at [53, 36] on link "Контакты" at bounding box center [79, 37] width 85 height 22
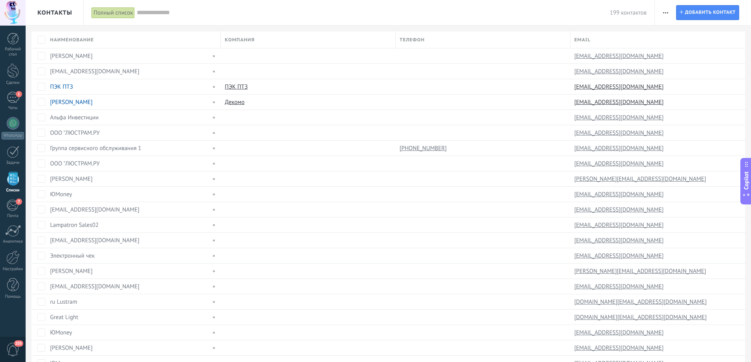
click at [662, 12] on button "button" at bounding box center [665, 12] width 11 height 15
click at [678, 84] on span "Импорт" at bounding box center [680, 81] width 20 height 16
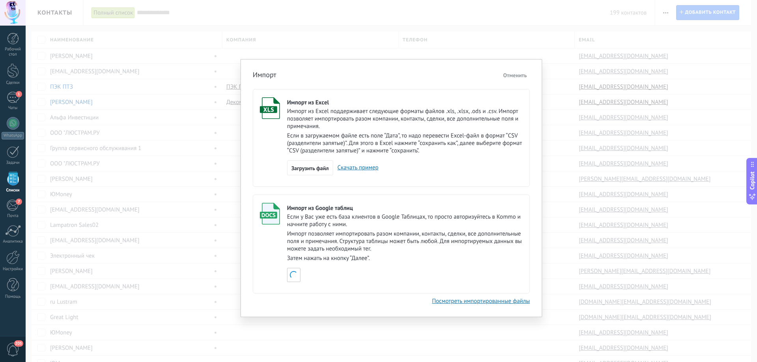
click at [571, 38] on div "Импорт Отменить Импорт из Exсel Импорт из Excel поддерживает следующие форматы …" at bounding box center [391, 181] width 731 height 362
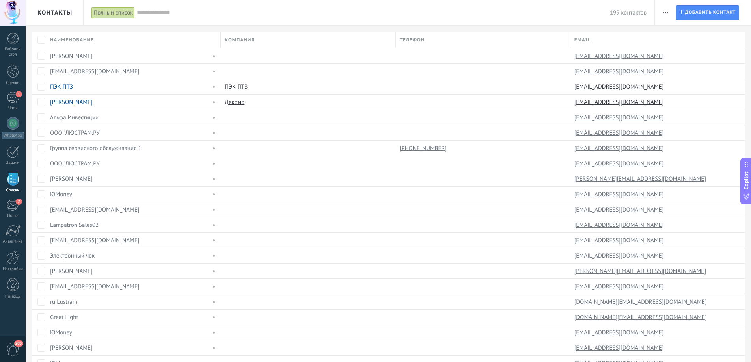
click at [663, 12] on use "button" at bounding box center [665, 12] width 5 height 1
click at [668, 13] on button "button" at bounding box center [665, 12] width 11 height 15
click at [673, 67] on span "Экспорт" at bounding box center [680, 65] width 20 height 16
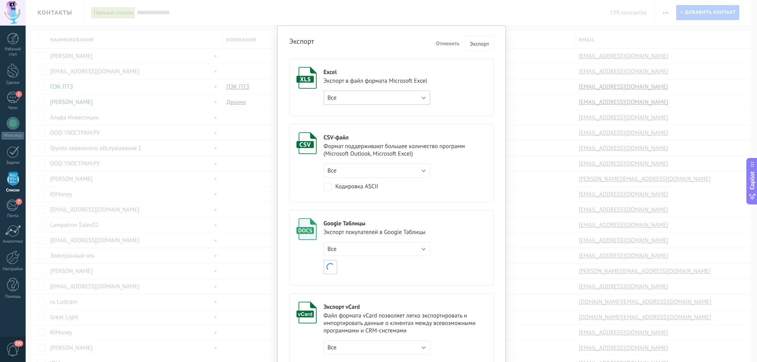
click at [409, 95] on button "Все" at bounding box center [377, 98] width 106 height 14
click at [411, 92] on li "Все" at bounding box center [374, 97] width 111 height 13
click at [477, 44] on span "Экспорт" at bounding box center [478, 44] width 19 height 6
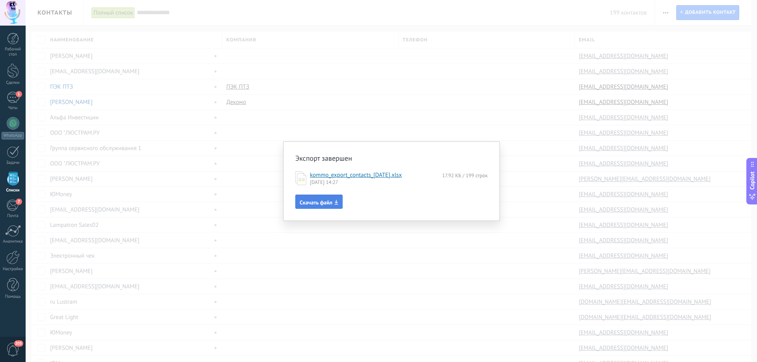
click at [319, 201] on span "Скачать файл" at bounding box center [316, 203] width 33 height 6
click at [353, 247] on div "Экспорт завершен kommo_export_contacts_2025-09-24.xlsx 17.92 КБ / 199 строк 24.…" at bounding box center [391, 181] width 731 height 362
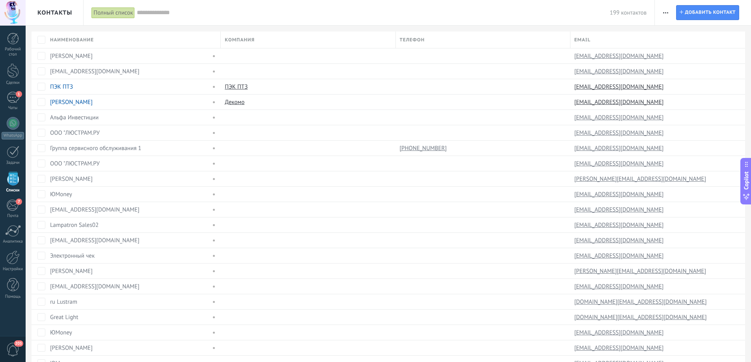
click at [666, 9] on span "button" at bounding box center [665, 12] width 5 height 15
click at [678, 126] on span "Поиск дублей" at bounding box center [687, 128] width 35 height 16
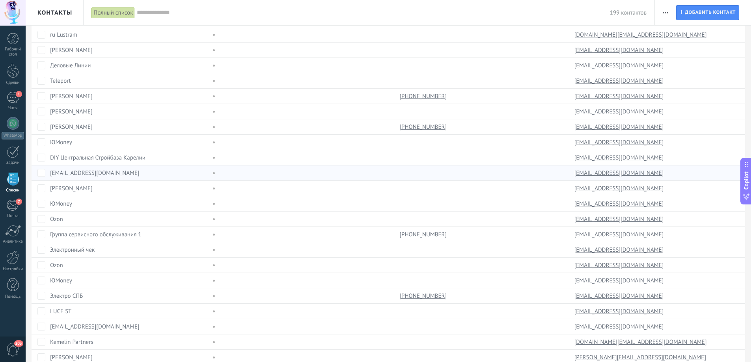
scroll to position [480, 0]
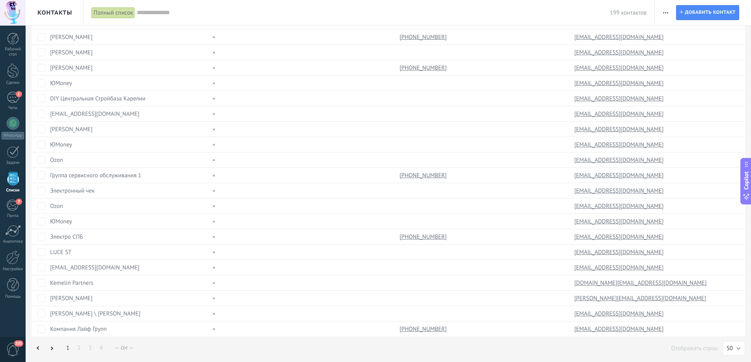
click at [175, 13] on input "text" at bounding box center [373, 13] width 473 height 8
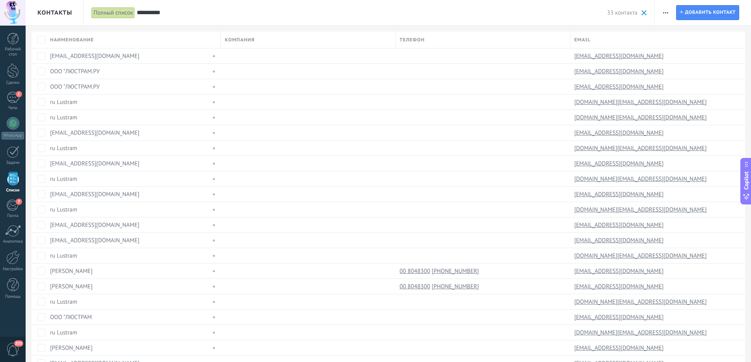
click at [190, 11] on input "**********" at bounding box center [372, 13] width 470 height 8
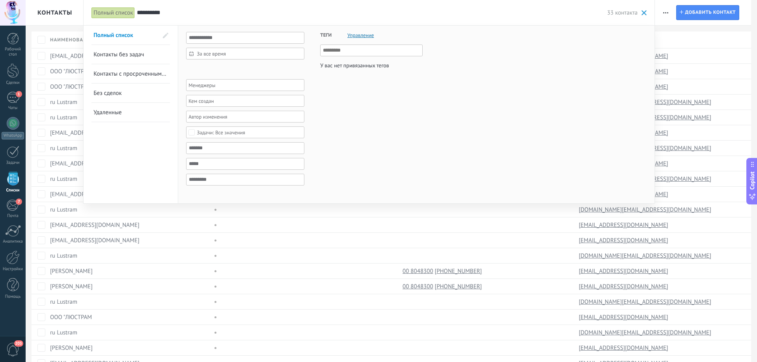
click at [190, 11] on input "**********" at bounding box center [372, 13] width 470 height 8
type input "*"
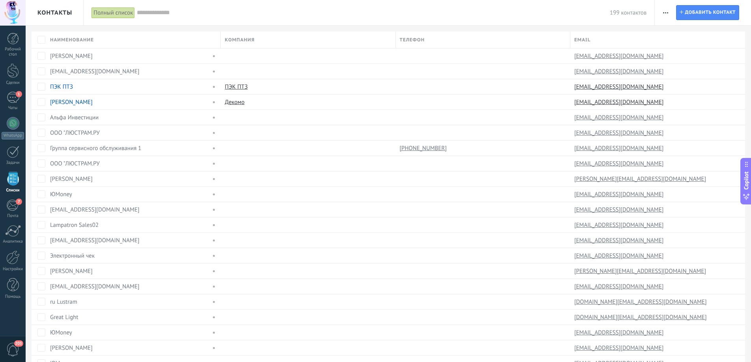
click at [191, 11] on input "text" at bounding box center [373, 13] width 473 height 8
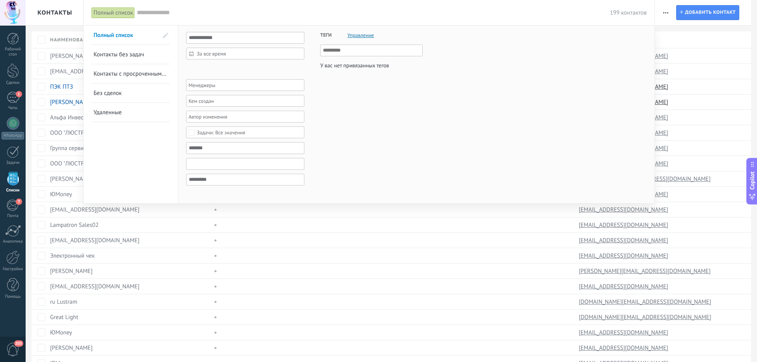
click at [201, 166] on input "text" at bounding box center [245, 164] width 118 height 12
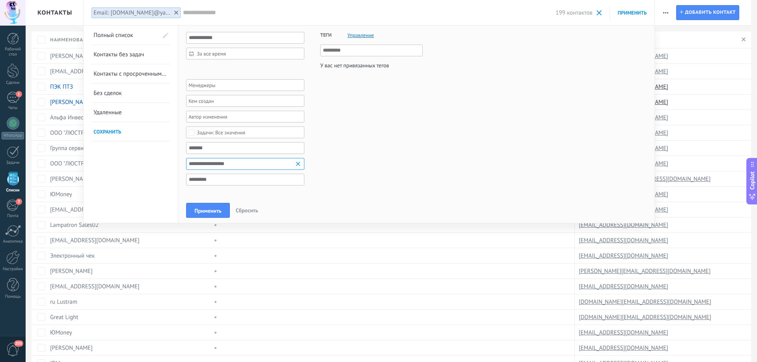
type input "**********"
click at [204, 206] on button "Применить" at bounding box center [207, 210] width 43 height 15
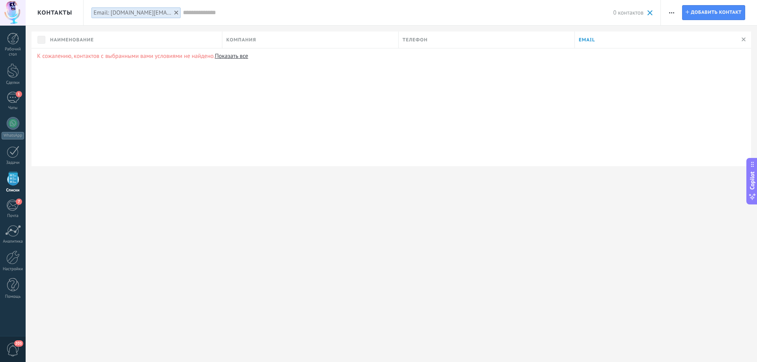
click at [649, 10] on span at bounding box center [649, 12] width 5 height 5
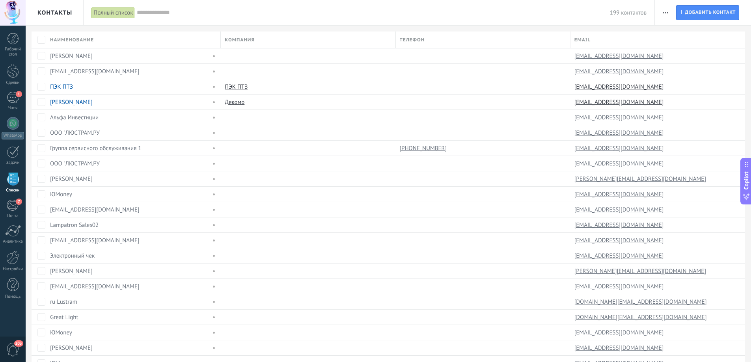
click at [160, 14] on input "text" at bounding box center [373, 13] width 473 height 8
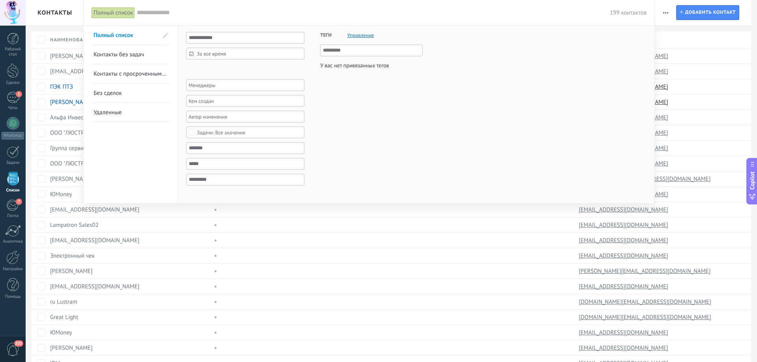
click at [88, 302] on div at bounding box center [378, 181] width 757 height 362
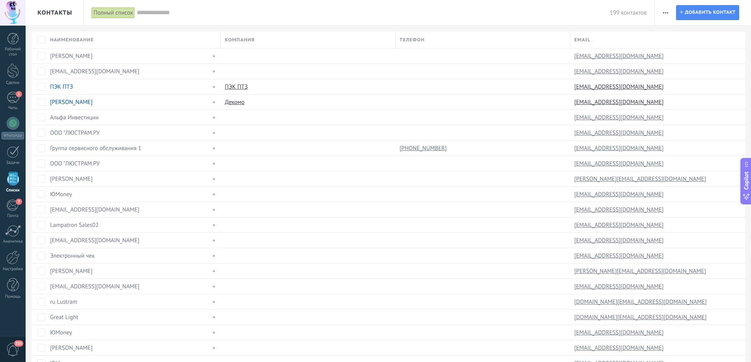
click at [166, 14] on input "text" at bounding box center [373, 13] width 473 height 8
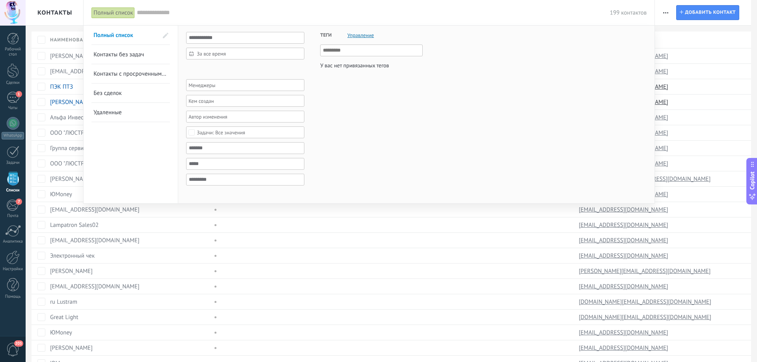
click at [166, 13] on input "text" at bounding box center [373, 13] width 473 height 8
type input "**"
click at [210, 37] on input "text" at bounding box center [245, 38] width 118 height 12
type input "**********"
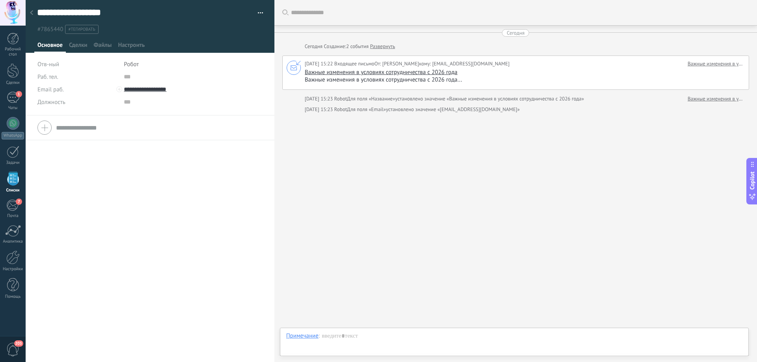
click at [32, 9] on div at bounding box center [31, 13] width 11 height 15
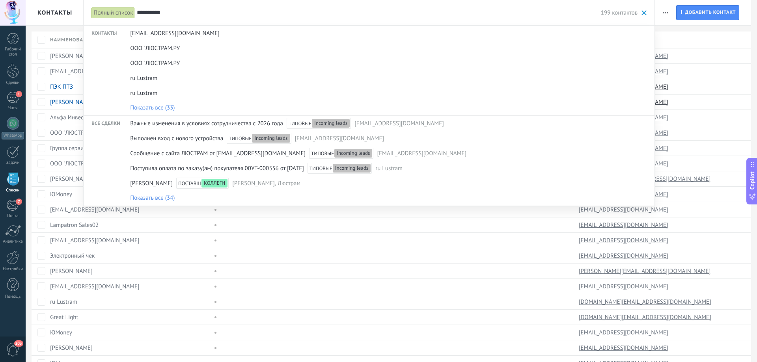
click at [262, 14] on input "**********" at bounding box center [368, 13] width 463 height 8
click at [73, 8] on div at bounding box center [378, 181] width 757 height 362
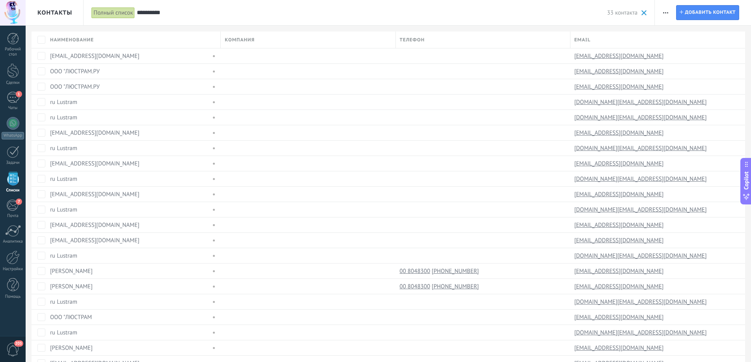
click at [175, 14] on input "**********" at bounding box center [372, 13] width 470 height 8
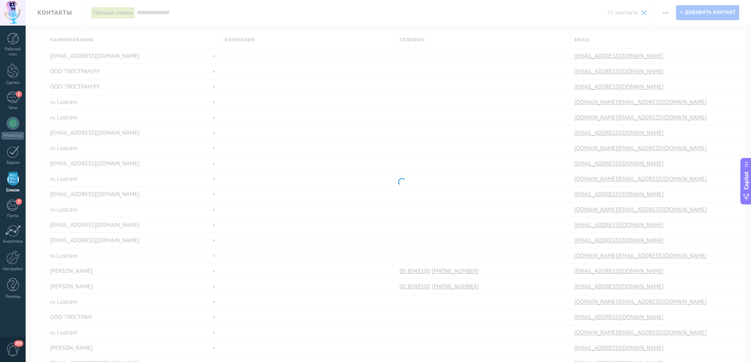
click at [205, 33] on body ".abccls-1,.abccls-2{fill-rule:evenodd}.abccls-2{fill:#fff} .abfcls-1{fill:none}…" at bounding box center [375, 181] width 751 height 362
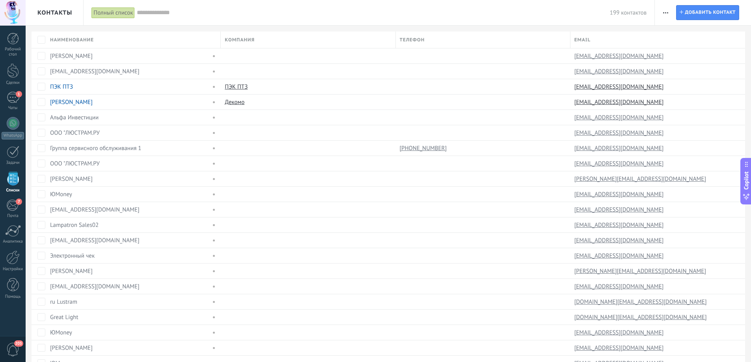
click at [166, 17] on div "199 контактов" at bounding box center [392, 12] width 510 height 25
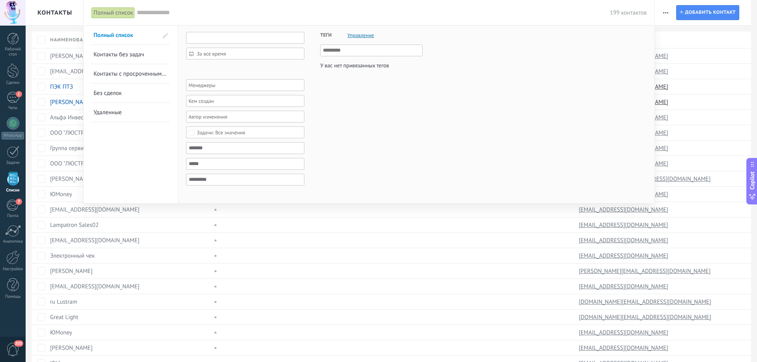
click at [203, 33] on input "text" at bounding box center [245, 38] width 118 height 12
paste input "**********"
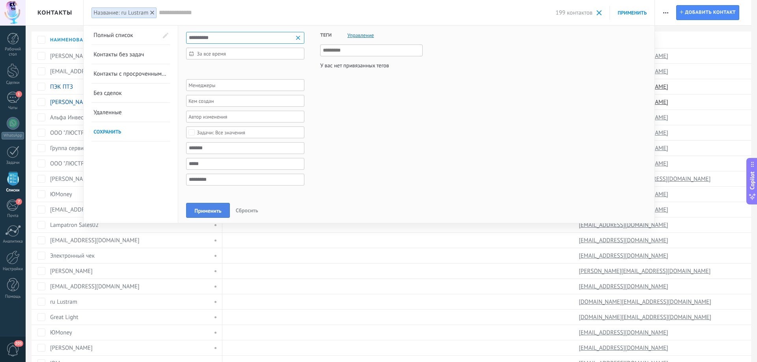
type input "**********"
click at [216, 209] on span "Применить" at bounding box center [207, 211] width 27 height 6
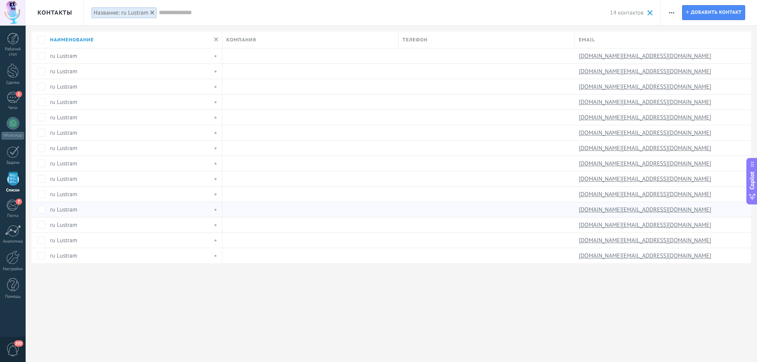
click at [71, 210] on link "ru Lustram" at bounding box center [63, 209] width 27 height 7
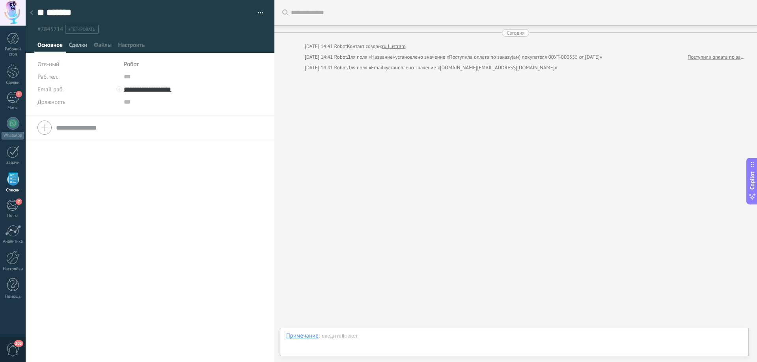
click at [79, 43] on span "Сделки" at bounding box center [78, 46] width 18 height 11
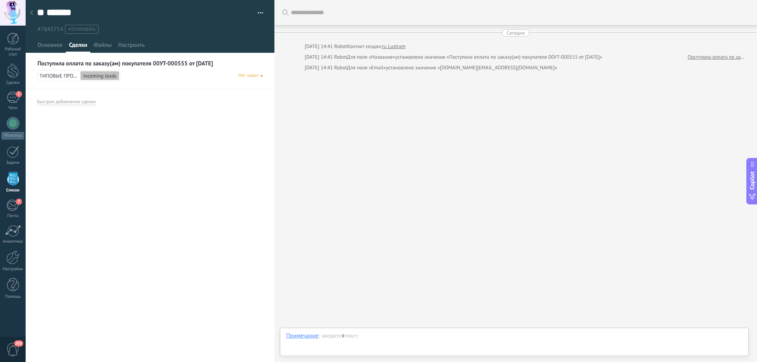
click at [32, 12] on use at bounding box center [31, 12] width 3 height 5
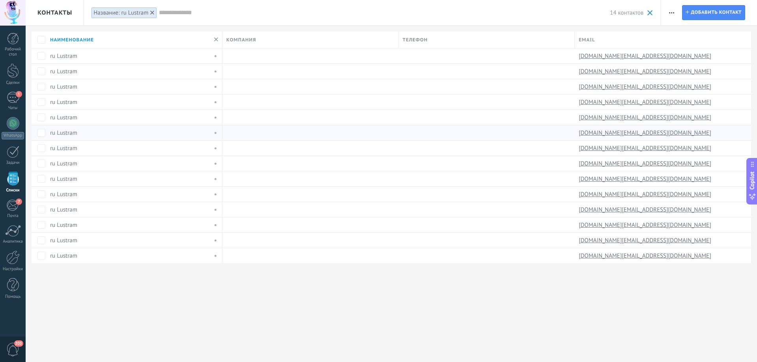
click at [67, 133] on link "ru Lustram" at bounding box center [63, 132] width 27 height 7
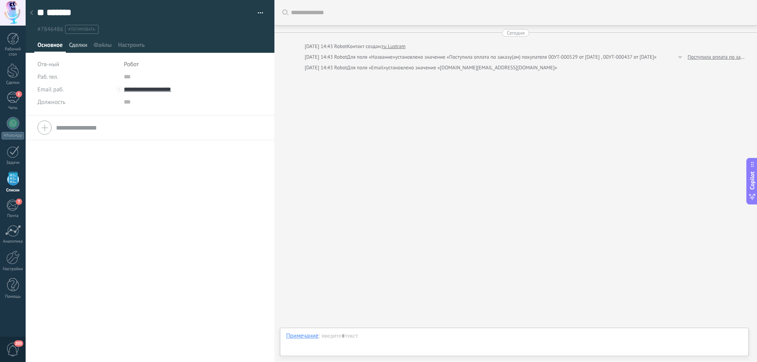
click at [82, 44] on span "Сделки" at bounding box center [78, 46] width 18 height 11
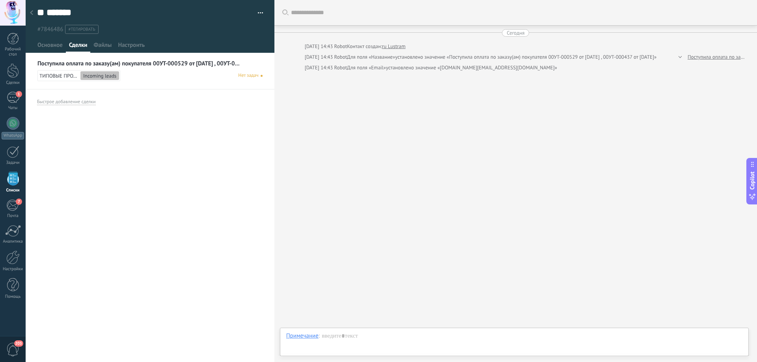
click at [145, 62] on link "Поступила оплата по заказу(ам) покупателя 00УТ-000529 от 29.08.2025 , 00УТ-0004…" at bounding box center [138, 63] width 203 height 7
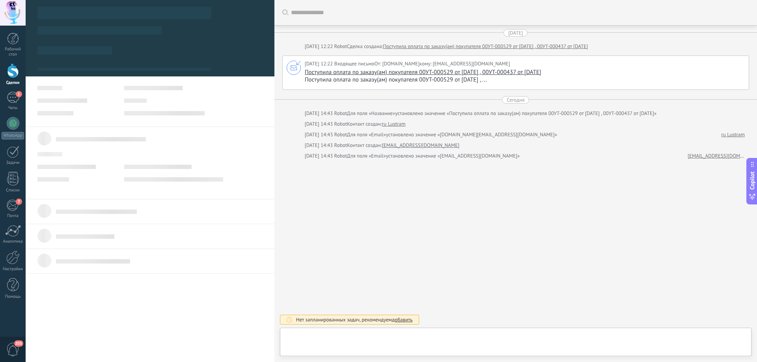
type textarea "**********"
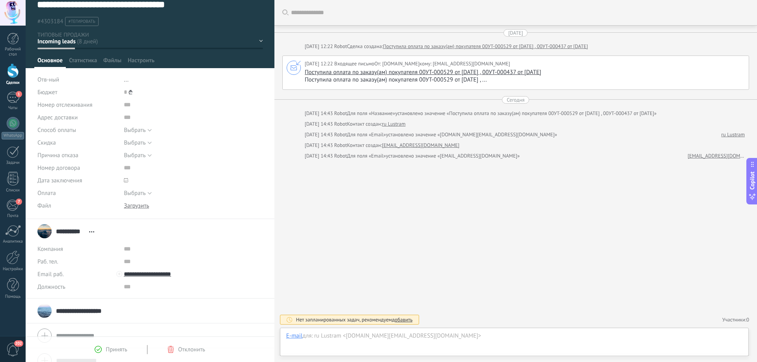
scroll to position [31, 0]
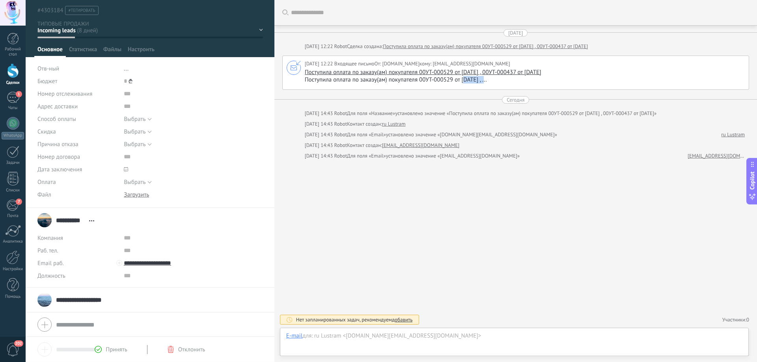
drag, startPoint x: 490, startPoint y: 78, endPoint x: 465, endPoint y: 78, distance: 24.8
click at [465, 78] on div "Поступила оплата по заказу(ам) покупателя 00УТ-000529 от 29.08.2025 , ..." at bounding box center [524, 79] width 438 height 7
click at [10, 208] on div "7" at bounding box center [12, 205] width 13 height 12
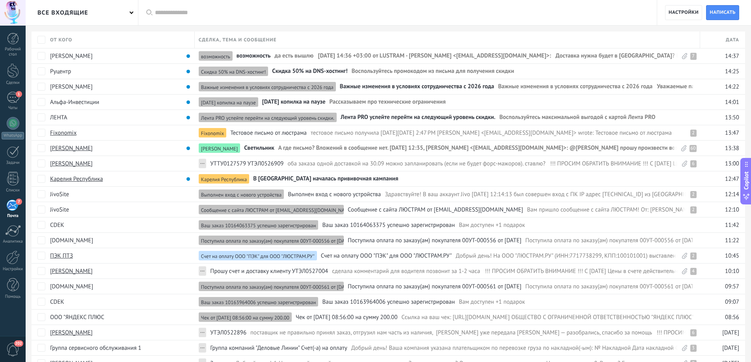
click at [196, 13] on input "text" at bounding box center [402, 13] width 494 height 8
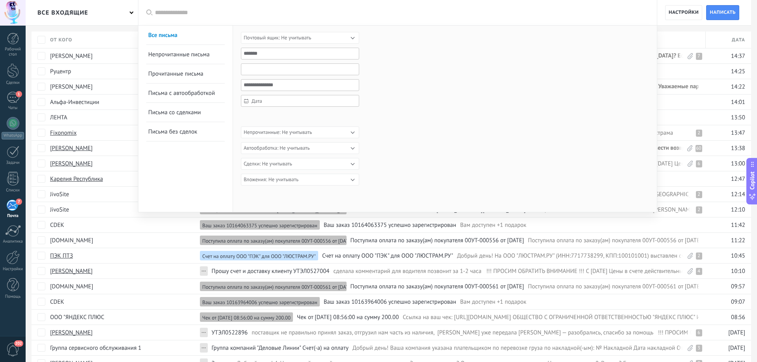
click at [260, 69] on input "text" at bounding box center [300, 69] width 118 height 12
type input "*****"
click at [262, 195] on button "Применить" at bounding box center [262, 199] width 43 height 15
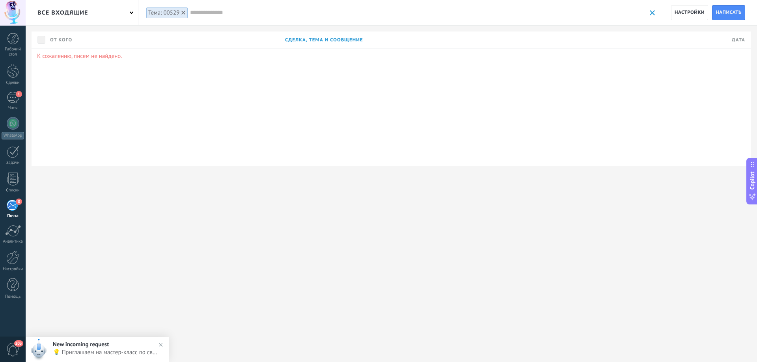
click at [182, 12] on use at bounding box center [183, 13] width 4 height 4
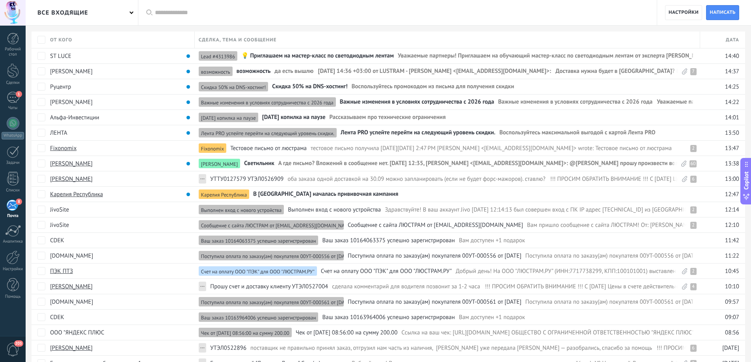
click at [193, 11] on input "text" at bounding box center [402, 13] width 494 height 8
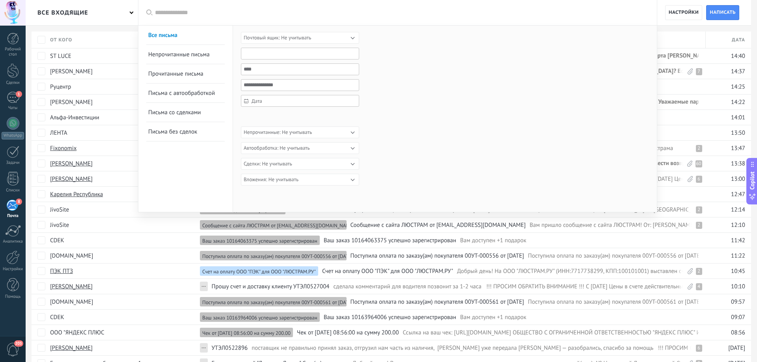
click at [272, 54] on input "text" at bounding box center [300, 54] width 118 height 12
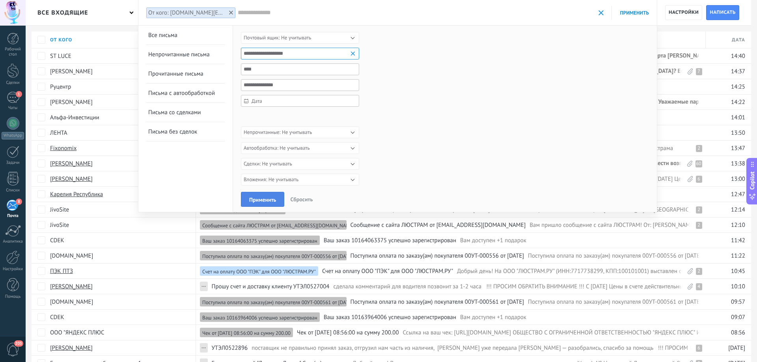
type input "**********"
click at [263, 196] on button "Применить" at bounding box center [262, 199] width 43 height 15
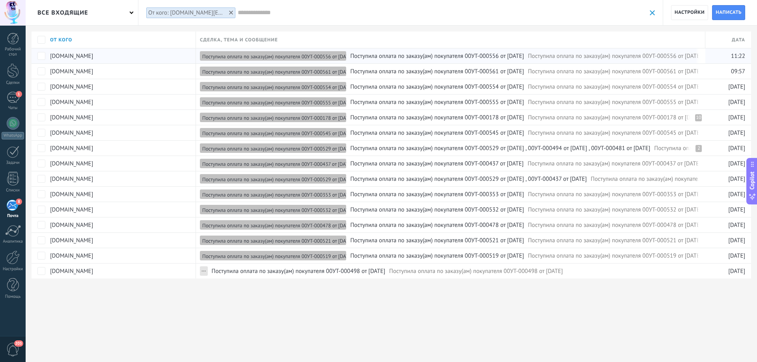
click at [388, 56] on span "Поступила оплата по заказу(ам) покупателя 00УТ-000556 от 22.09.2025" at bounding box center [437, 55] width 174 height 7
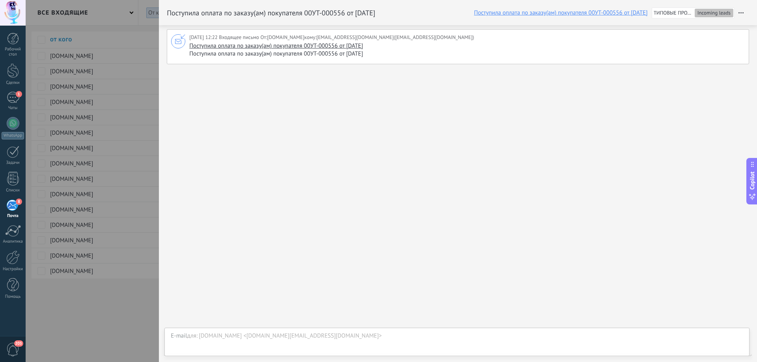
click at [121, 314] on div at bounding box center [378, 181] width 757 height 362
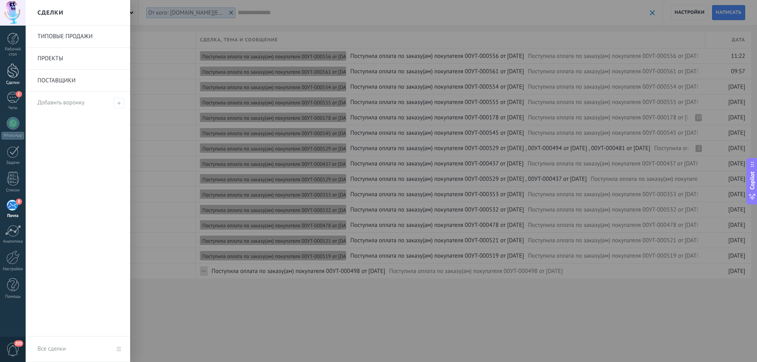
click at [6, 73] on link "Сделки" at bounding box center [13, 74] width 26 height 22
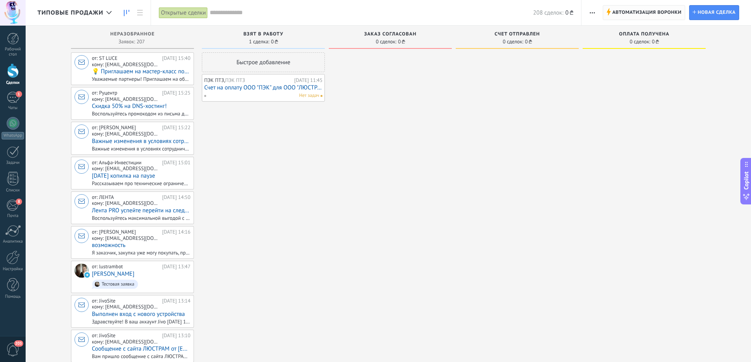
click at [643, 11] on span "Автоматизация воронки" at bounding box center [646, 13] width 69 height 14
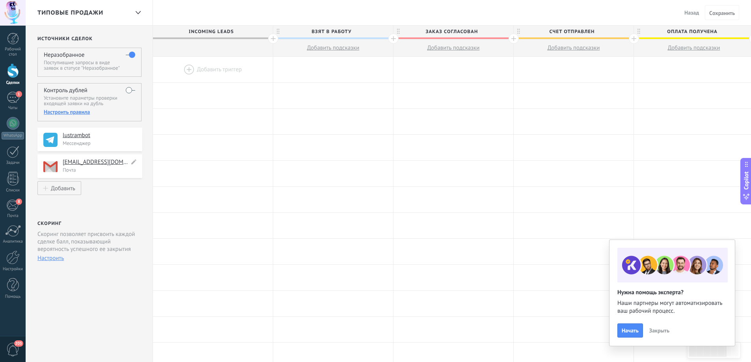
click at [91, 169] on p "Почта" at bounding box center [100, 170] width 75 height 7
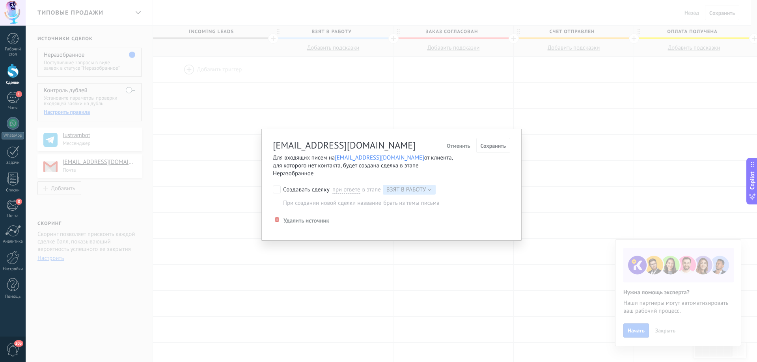
click at [456, 144] on span "Отменить" at bounding box center [459, 146] width 24 height 6
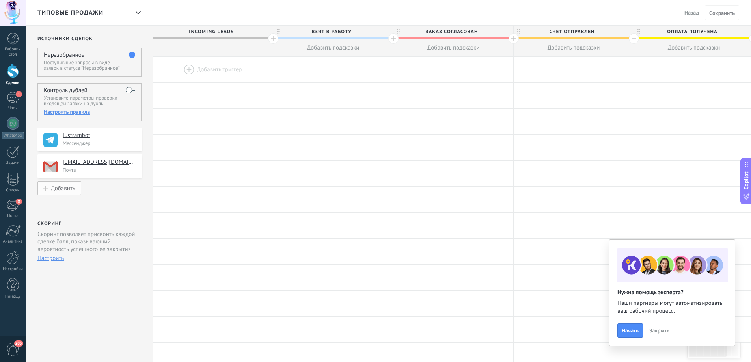
click at [58, 191] on div "Добавить" at bounding box center [63, 188] width 24 height 7
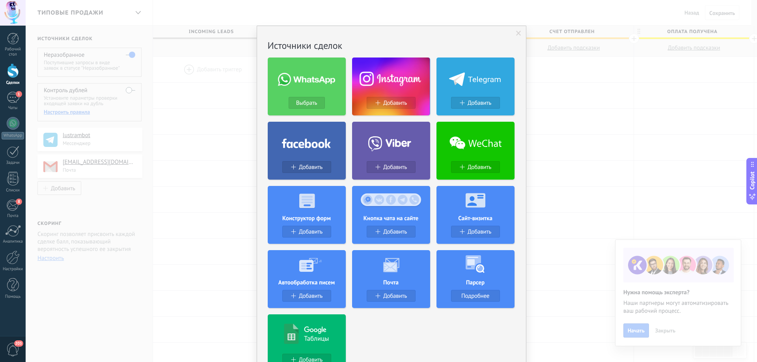
click at [99, 203] on div "Ничего не найдено. Источники сделок Выбрать Добавить Добавить Добавить Добавить…" at bounding box center [391, 181] width 731 height 362
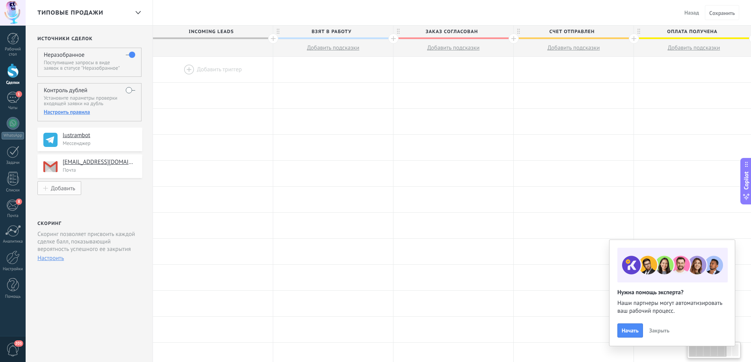
click at [61, 189] on div "Добавить" at bounding box center [63, 188] width 24 height 7
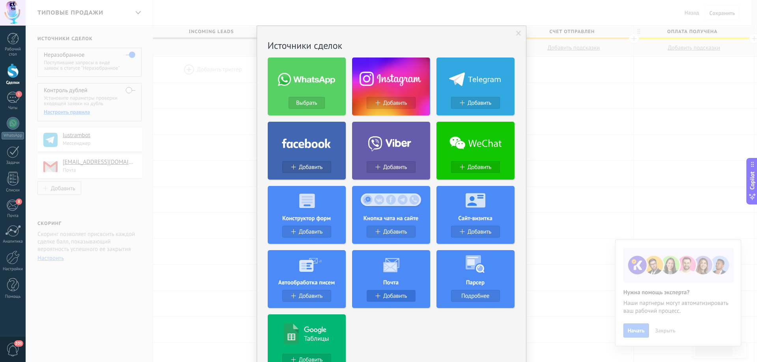
click at [387, 297] on span "Добавить" at bounding box center [395, 296] width 24 height 7
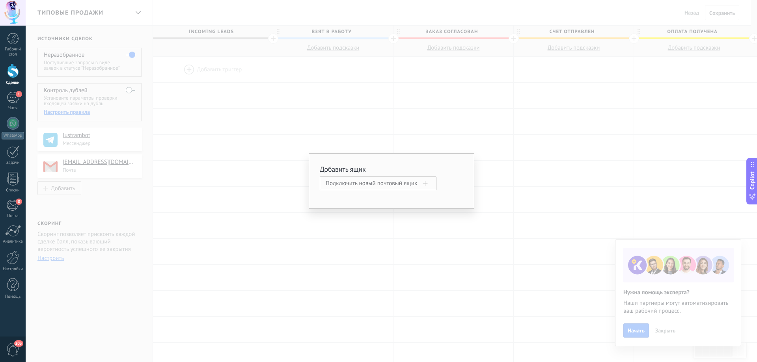
click at [424, 182] on span at bounding box center [425, 183] width 5 height 5
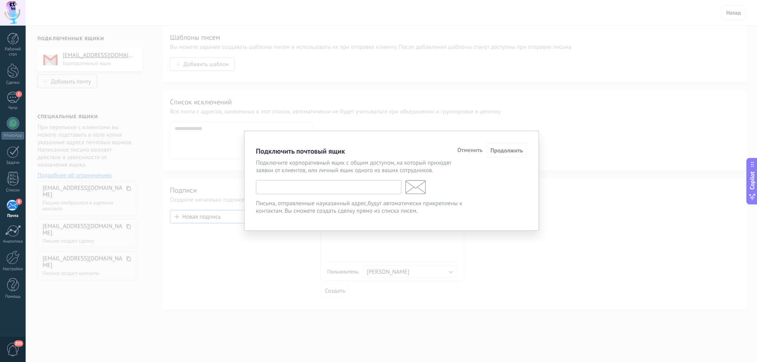
click at [335, 185] on input "text" at bounding box center [328, 187] width 145 height 14
type input "**********"
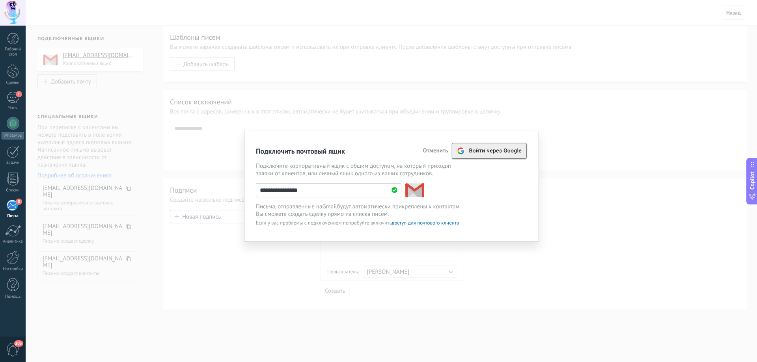
click at [484, 150] on span "Войти через Google" at bounding box center [495, 151] width 53 height 6
click at [484, 149] on span "Войти через Google" at bounding box center [495, 151] width 53 height 6
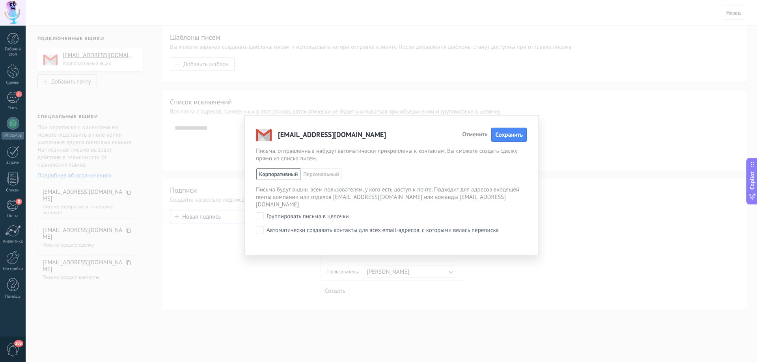
click at [474, 132] on span "Отменить" at bounding box center [474, 135] width 25 height 6
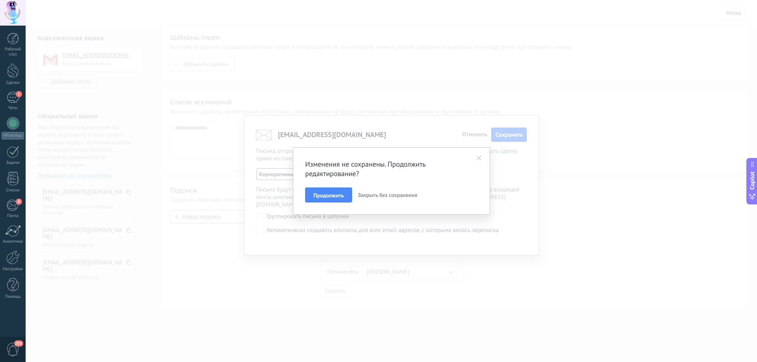
click at [381, 196] on span "Закрыть без сохранения" at bounding box center [388, 195] width 60 height 7
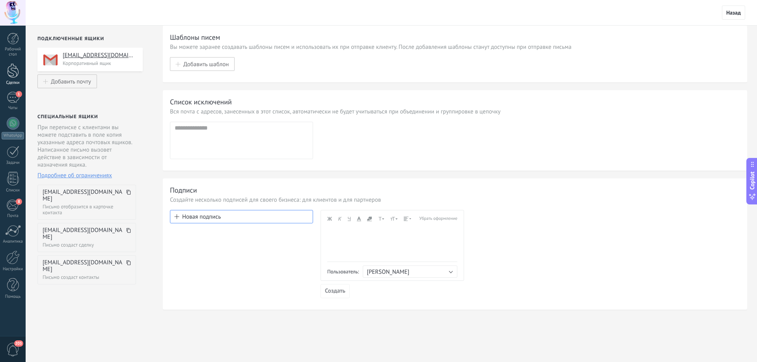
click at [18, 74] on div at bounding box center [13, 70] width 12 height 15
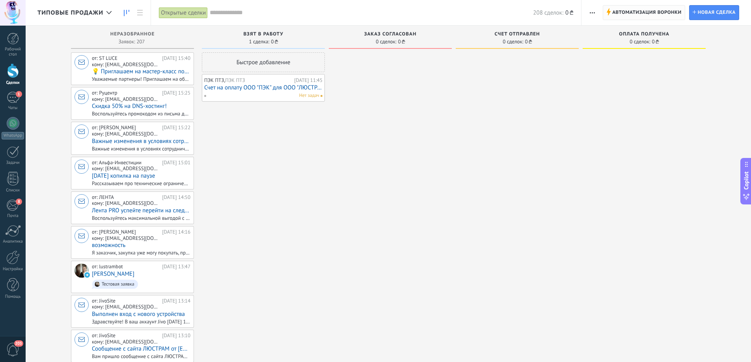
click at [646, 11] on span "Автоматизация воронки" at bounding box center [646, 13] width 69 height 14
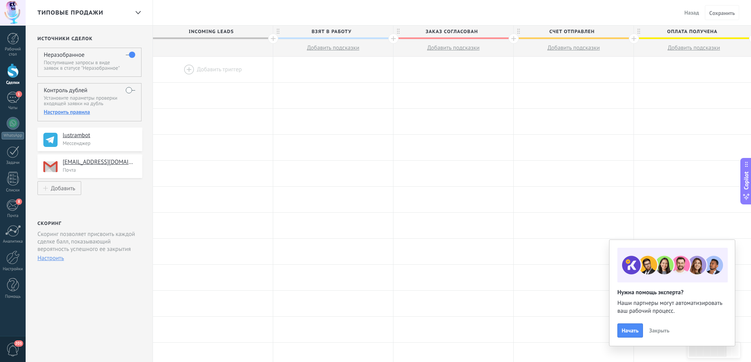
click at [134, 86] on label at bounding box center [130, 90] width 9 height 13
click at [79, 112] on div "Настроить правила" at bounding box center [89, 111] width 91 height 7
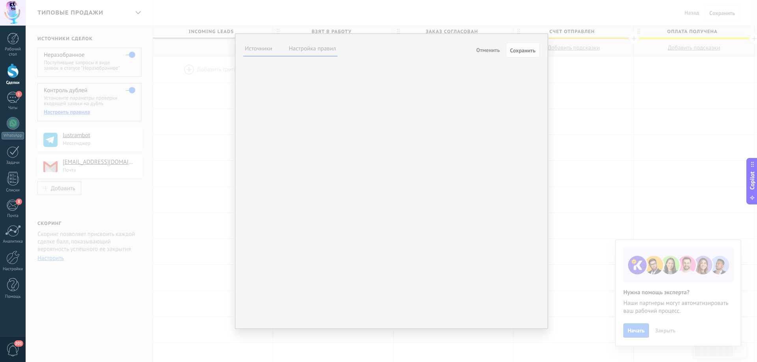
click at [318, 50] on label "Настройка правил" at bounding box center [312, 48] width 47 height 7
